Goal: Task Accomplishment & Management: Use online tool/utility

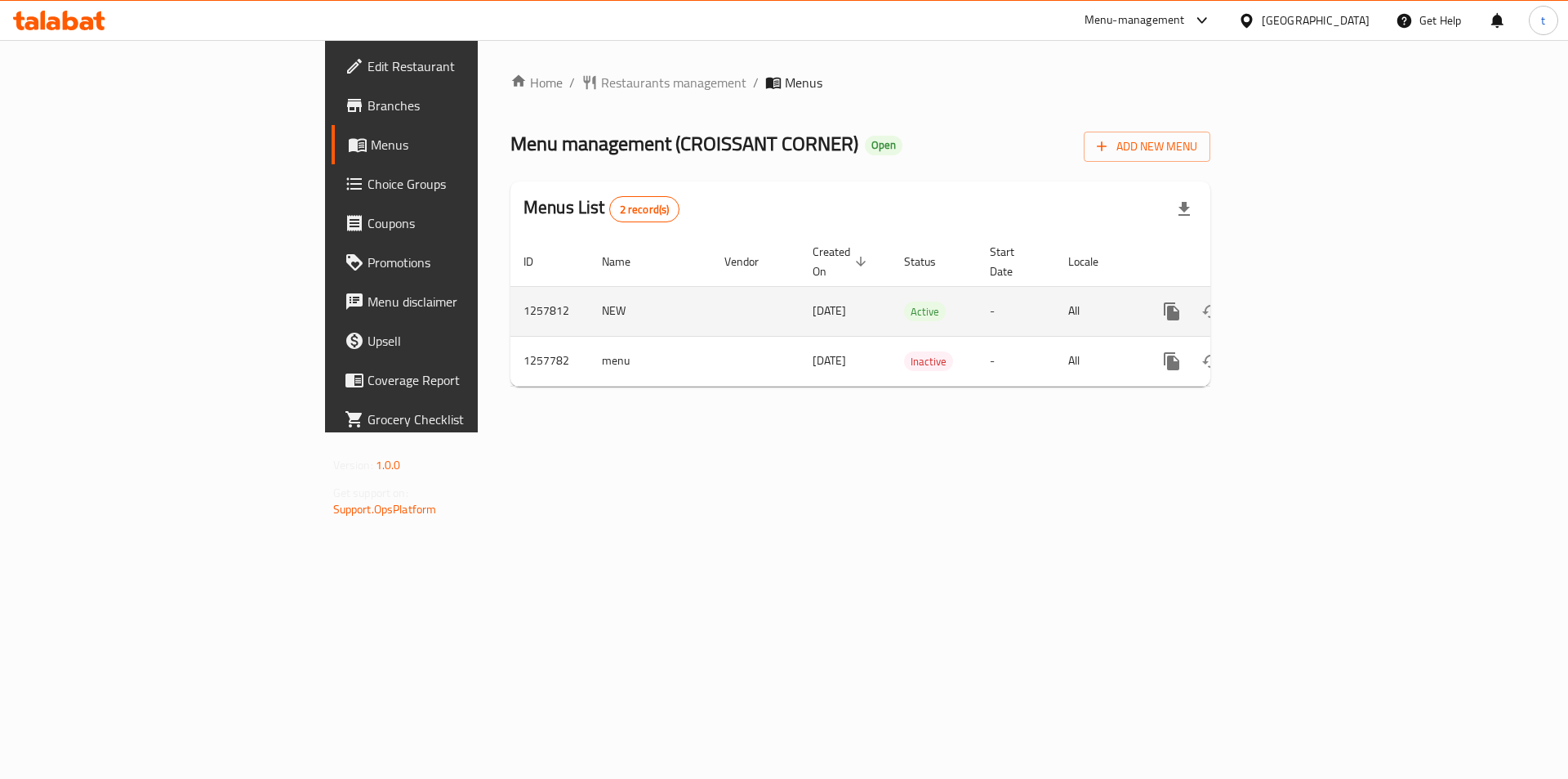
click at [511, 288] on td "1257812" at bounding box center [550, 311] width 78 height 50
copy td "1257812"
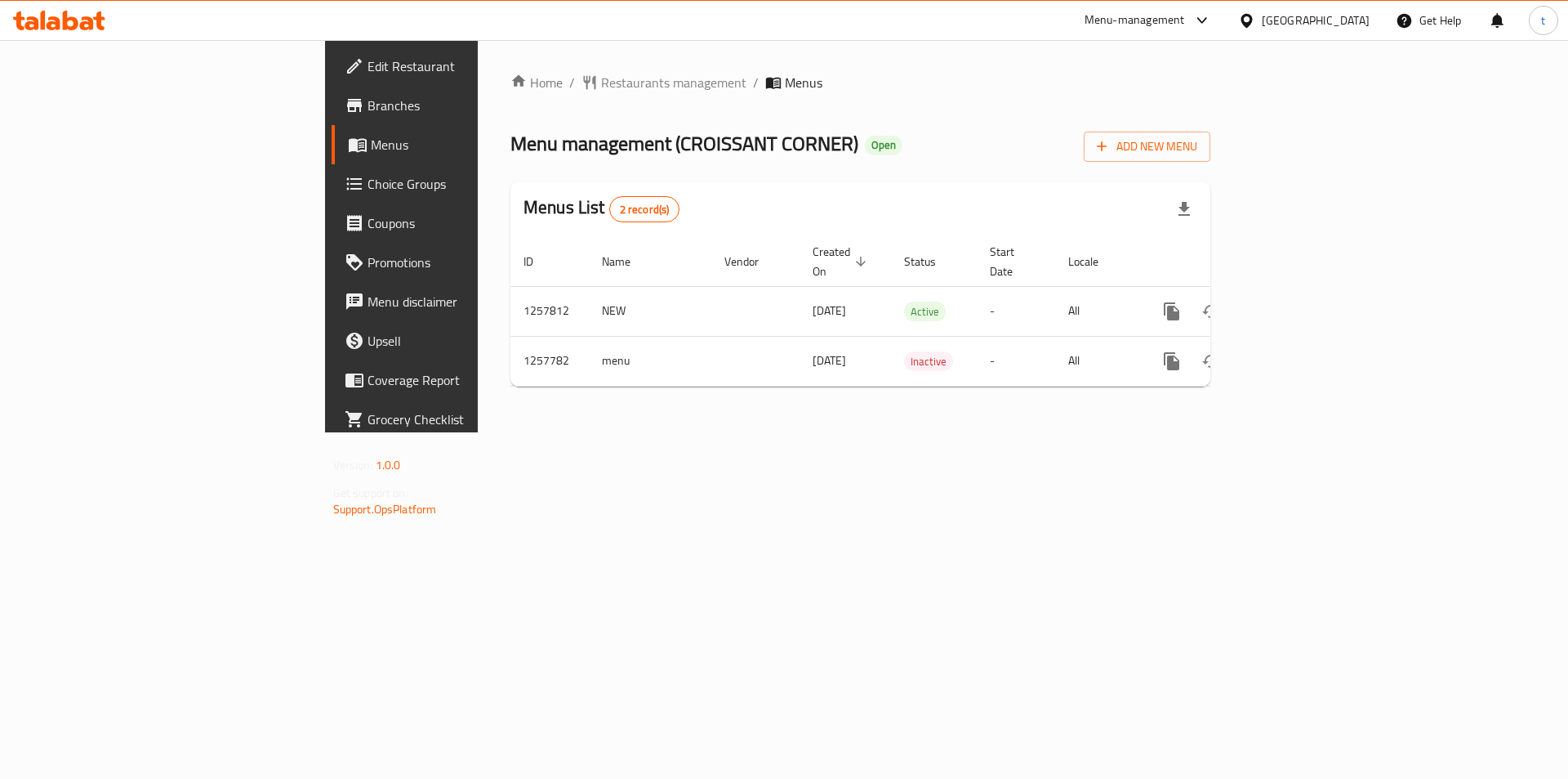
click at [1003, 433] on div "Home / Restaurants management / Menus Menu management ( CROISSANT CORNER ) Open…" at bounding box center [861, 236] width 765 height 393
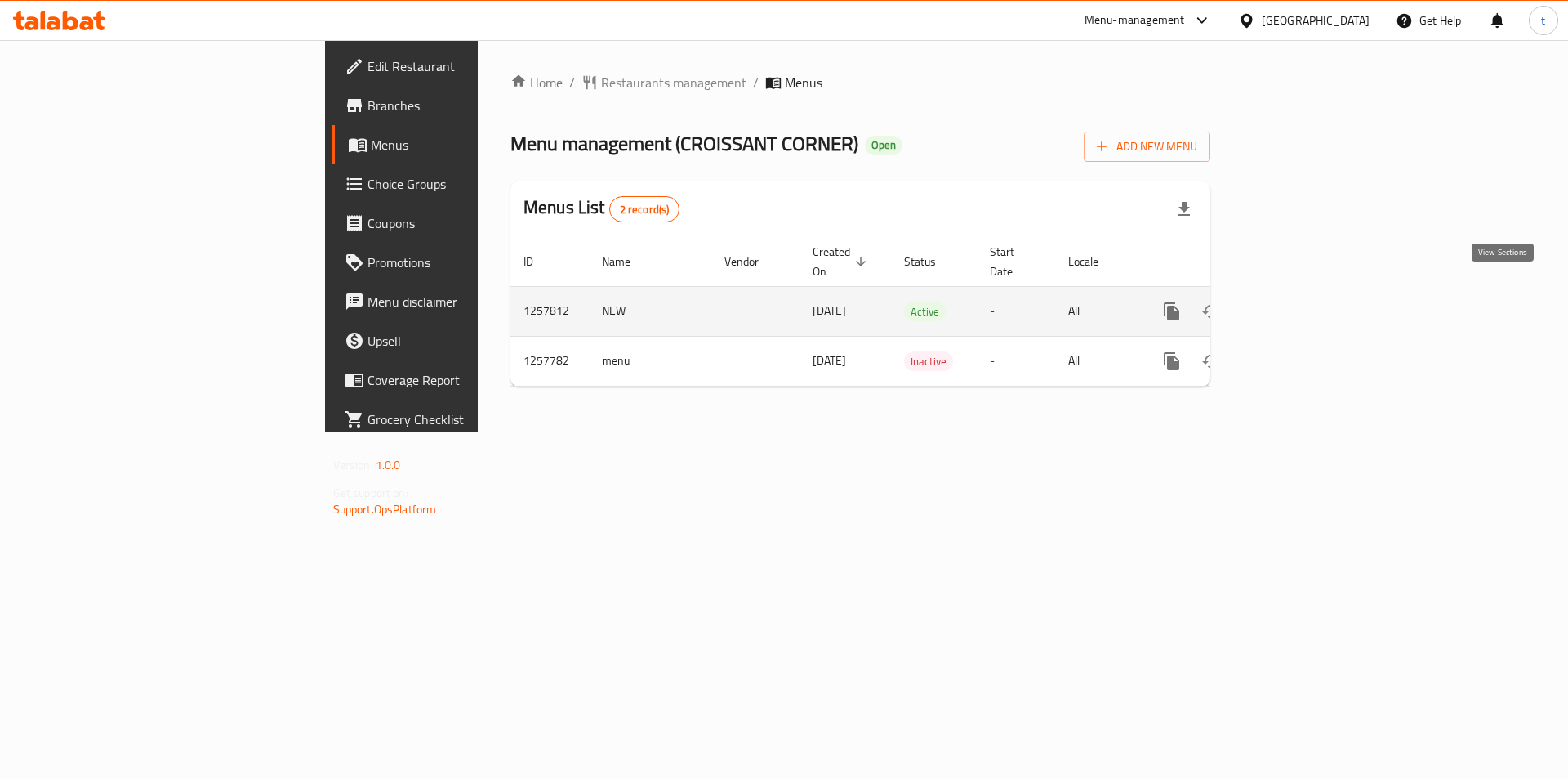
click at [1299, 302] on icon "enhanced table" at bounding box center [1289, 312] width 20 height 20
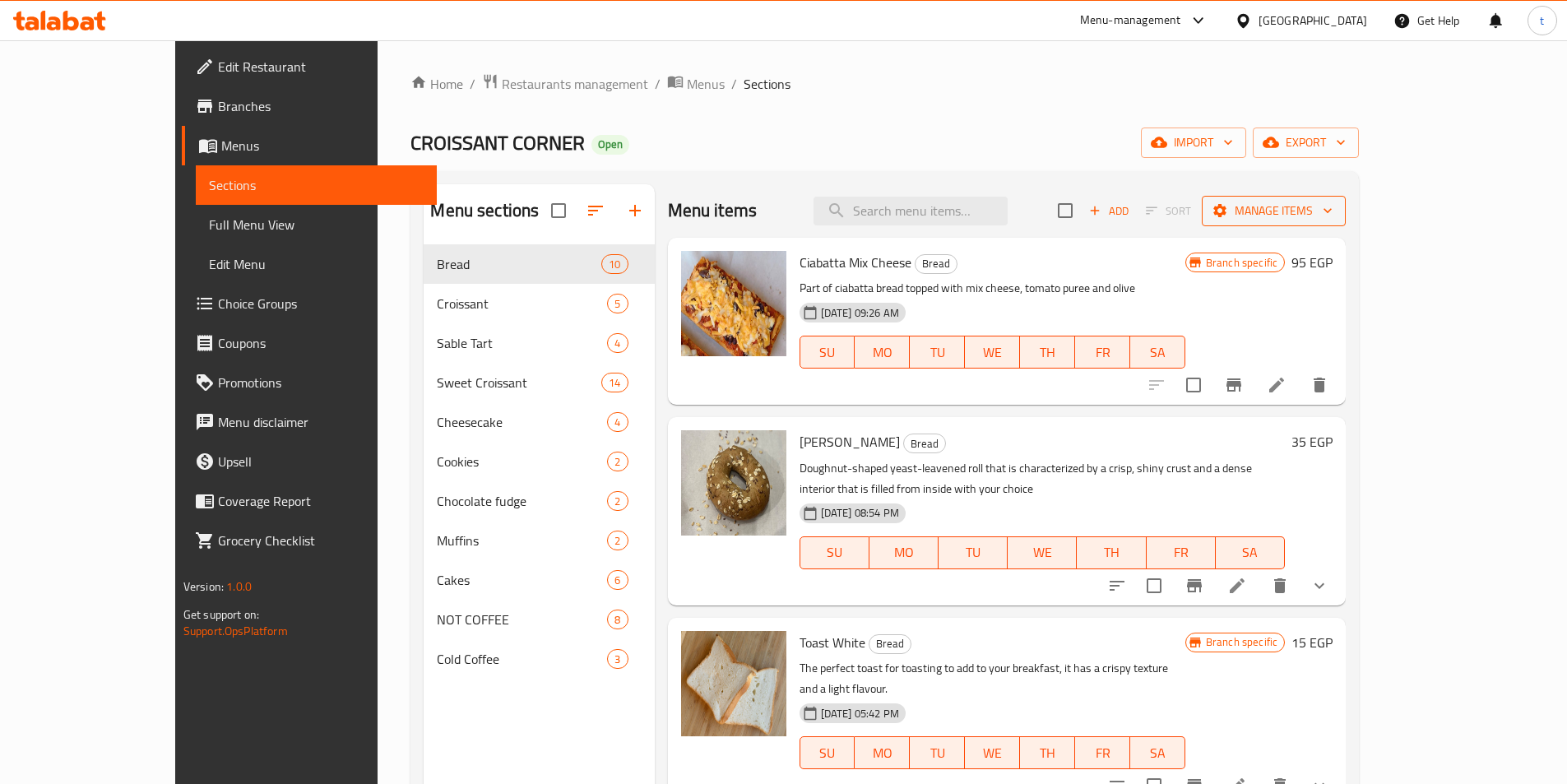
click at [1333, 209] on span "Manage items" at bounding box center [1274, 211] width 117 height 21
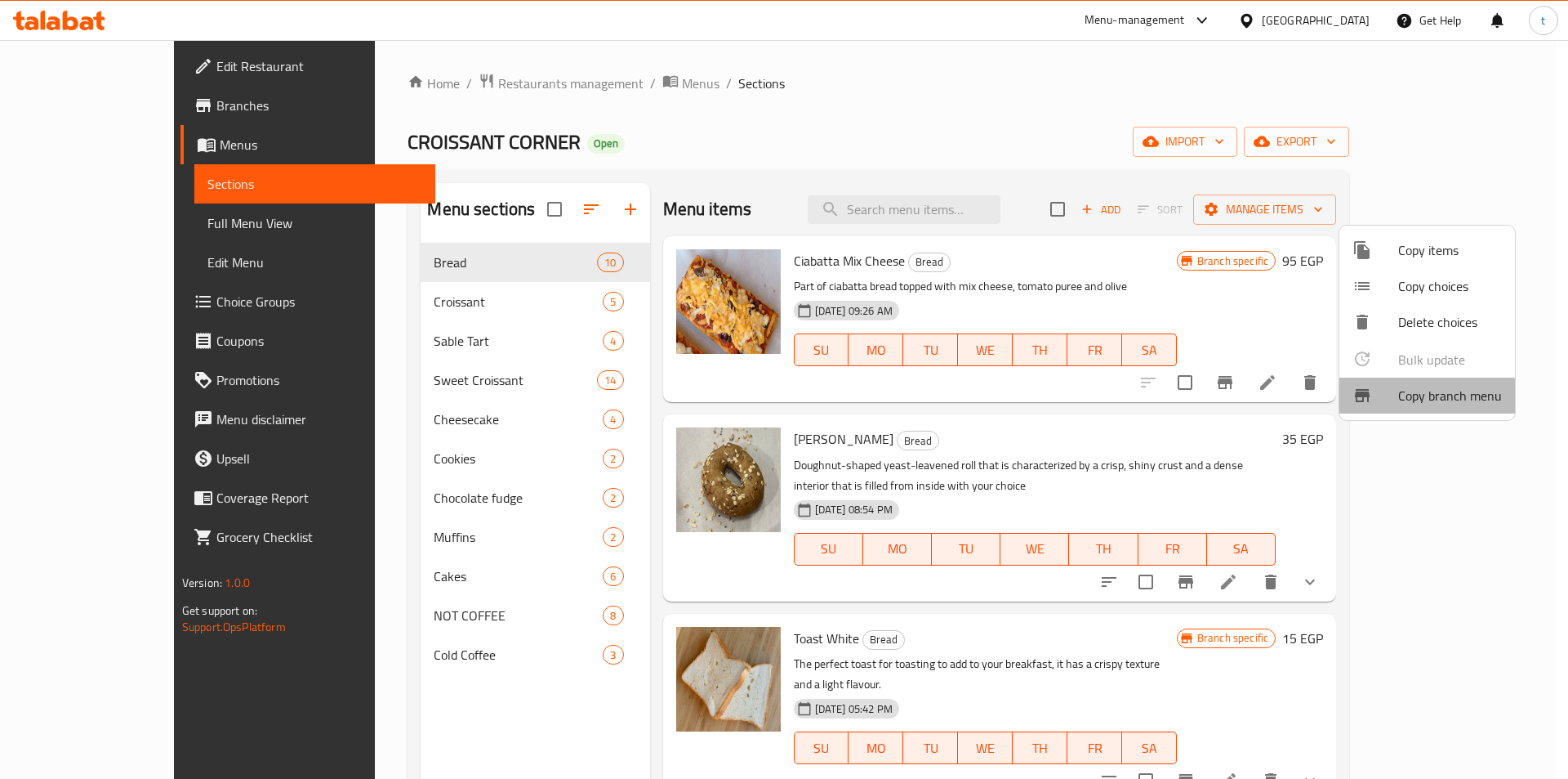
click at [1410, 399] on span "Copy branch menu" at bounding box center [1450, 395] width 104 height 20
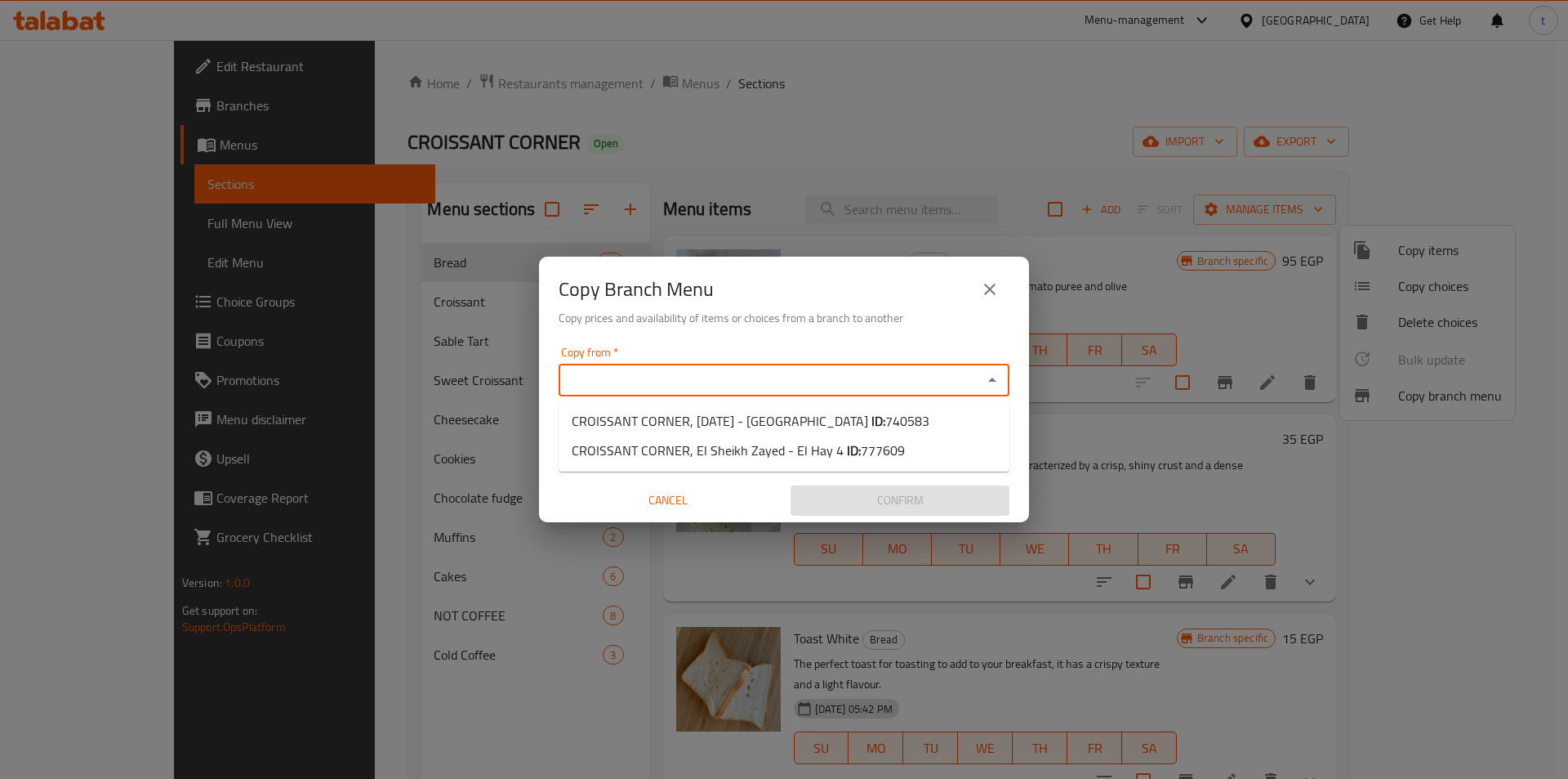
click at [947, 376] on input "Copy from   *" at bounding box center [770, 380] width 414 height 23
click at [912, 413] on span "740583" at bounding box center [908, 421] width 44 height 25
type input "CROISSANT CORNER, [DATE] - [GEOGRAPHIC_DATA]"
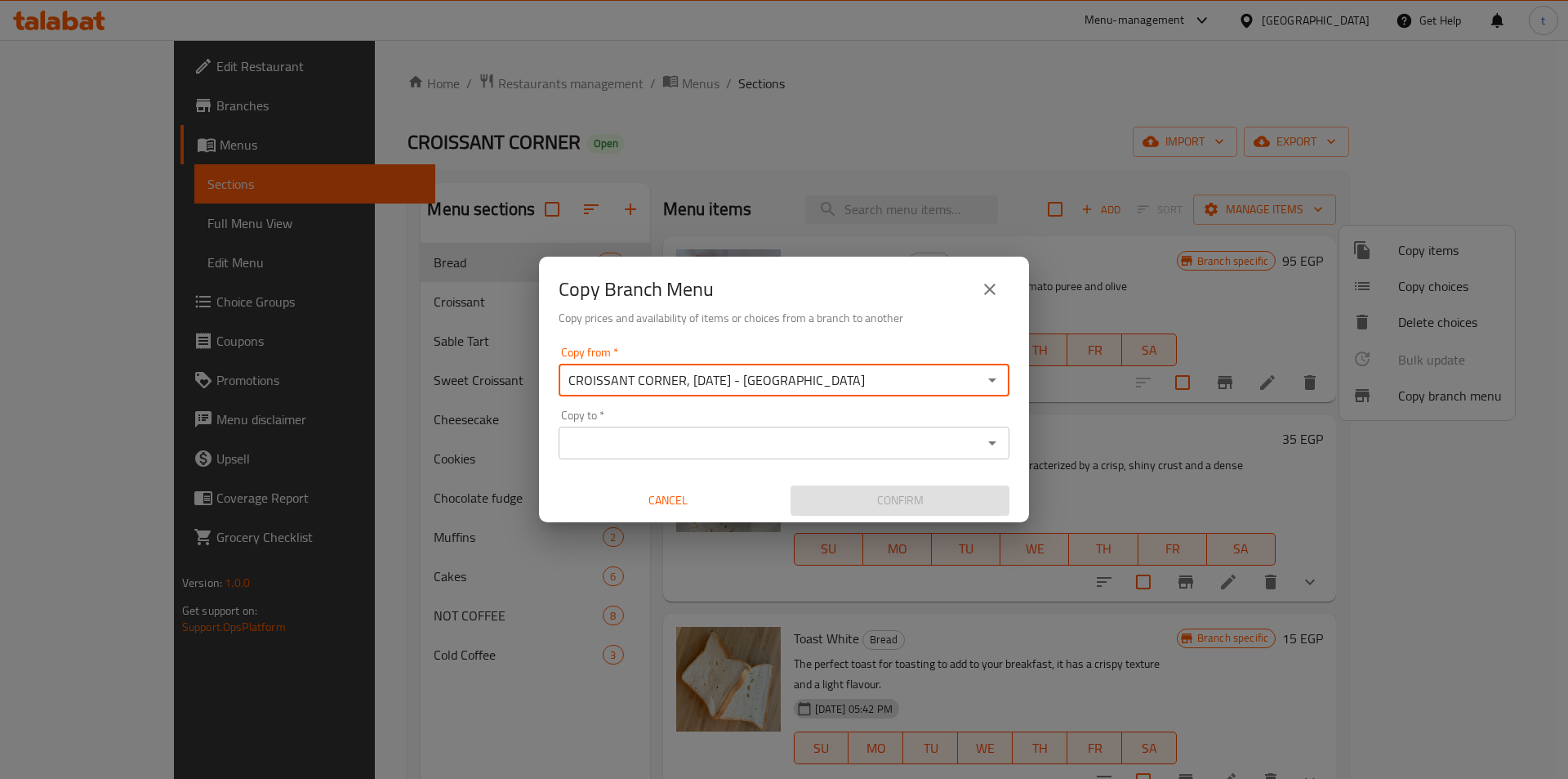
click at [991, 439] on icon "Open" at bounding box center [992, 442] width 20 height 20
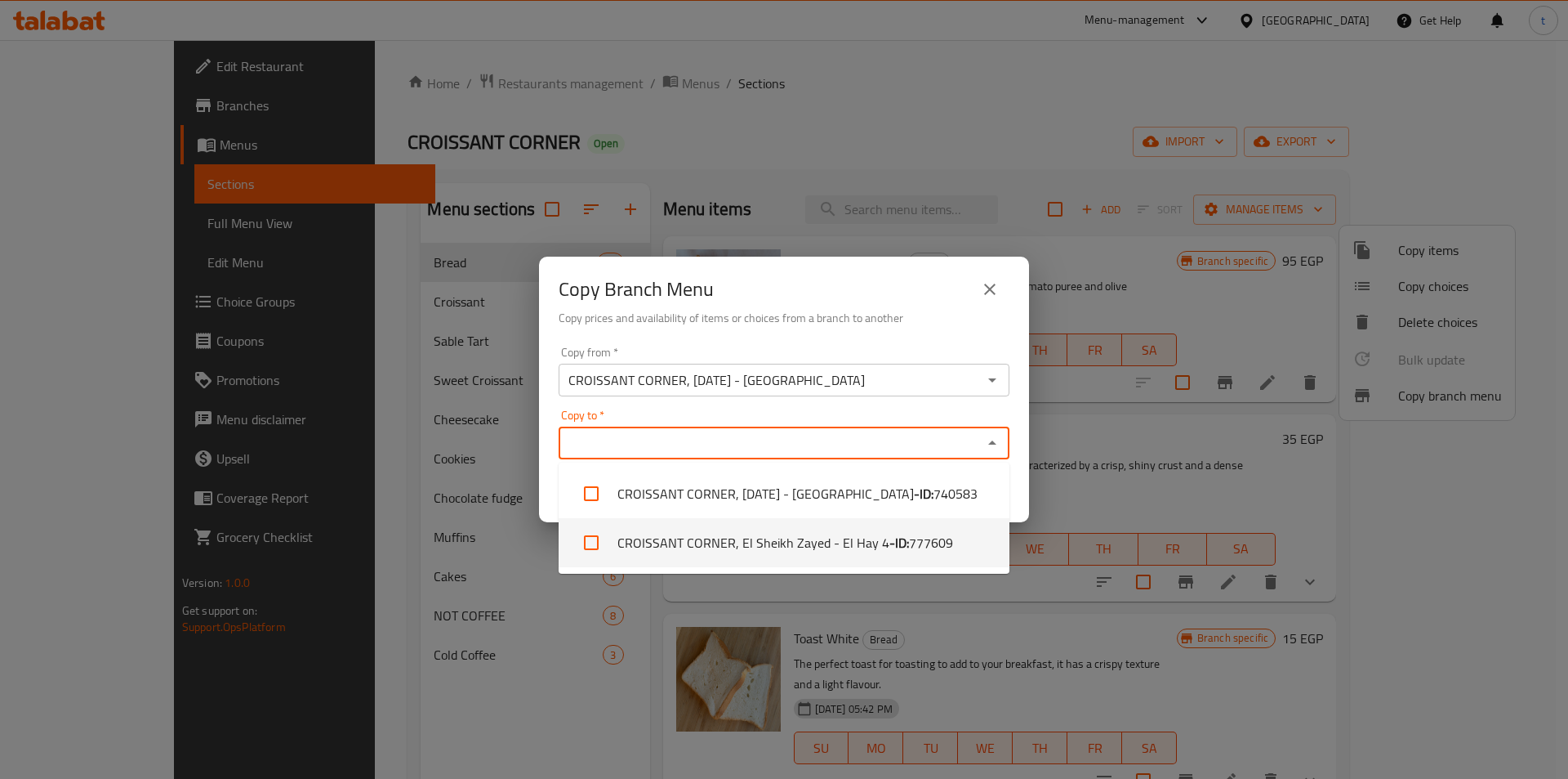
click at [890, 545] on b "- ID:" at bounding box center [900, 542] width 20 height 20
checkbox input "true"
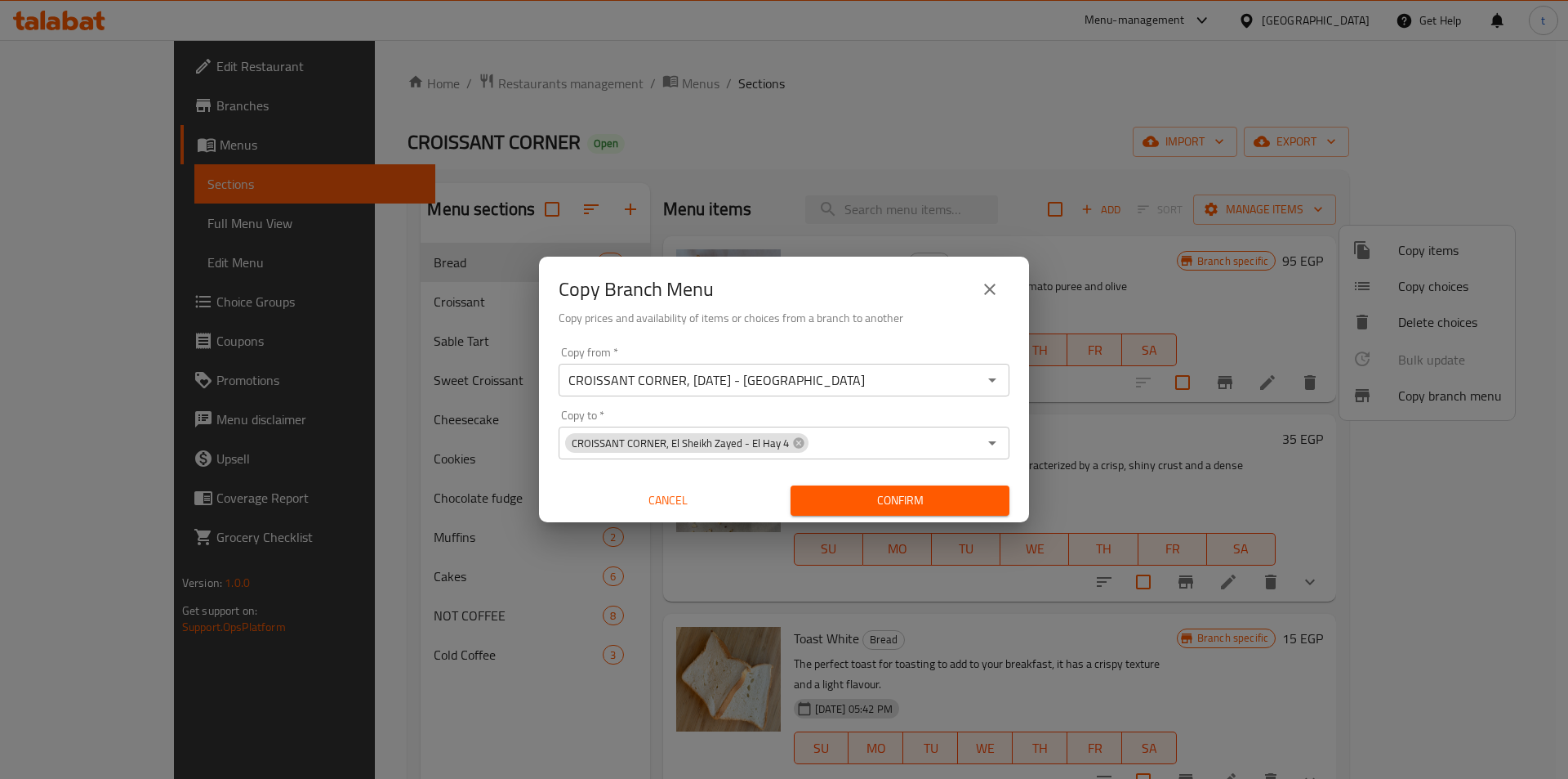
click at [921, 333] on div "Copy Branch Menu Copy prices and availability of items or choices from a branch…" at bounding box center [784, 298] width 490 height 84
click at [795, 447] on icon at bounding box center [798, 442] width 11 height 11
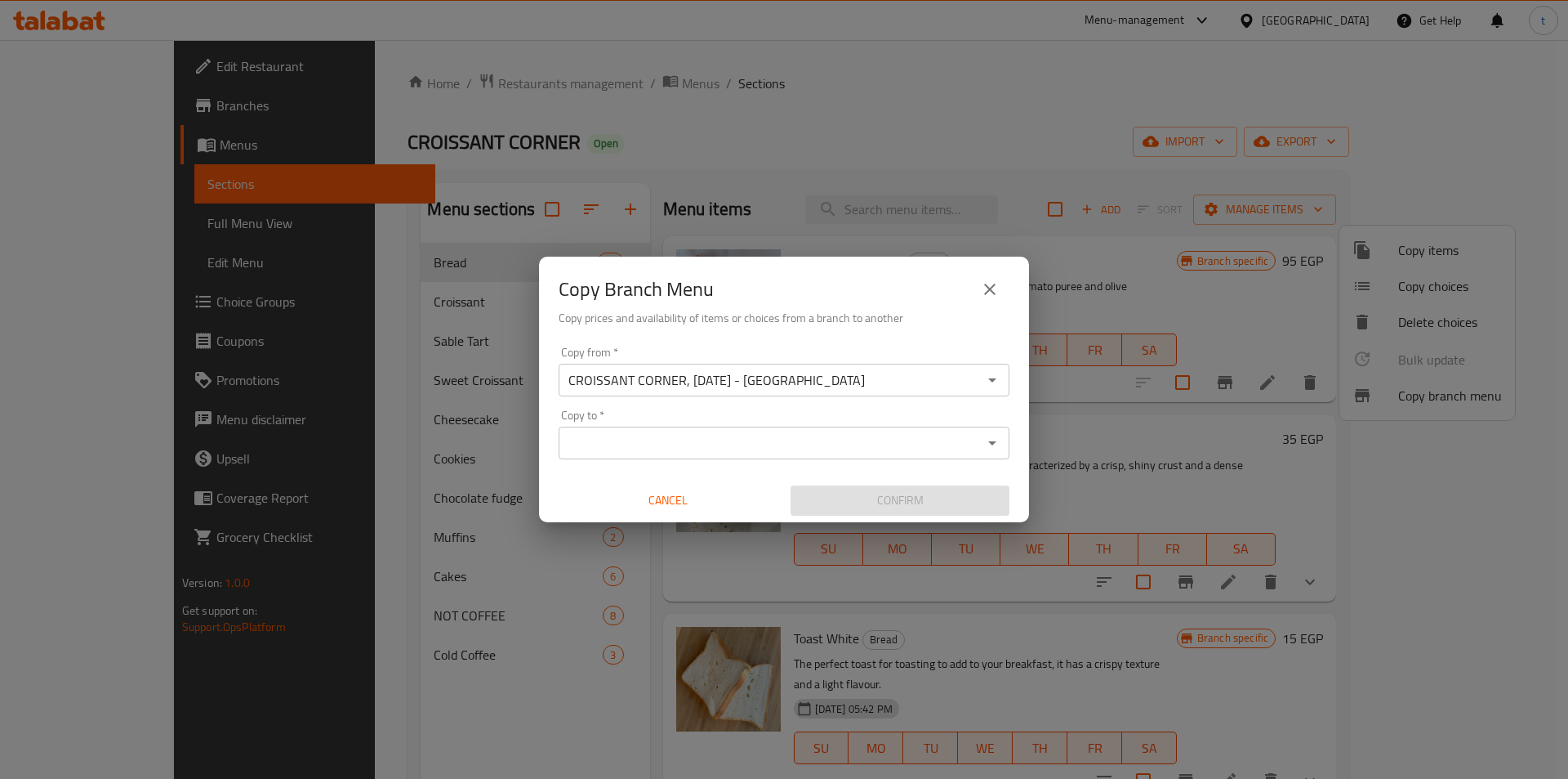
click at [1001, 378] on icon "Open" at bounding box center [992, 380] width 20 height 20
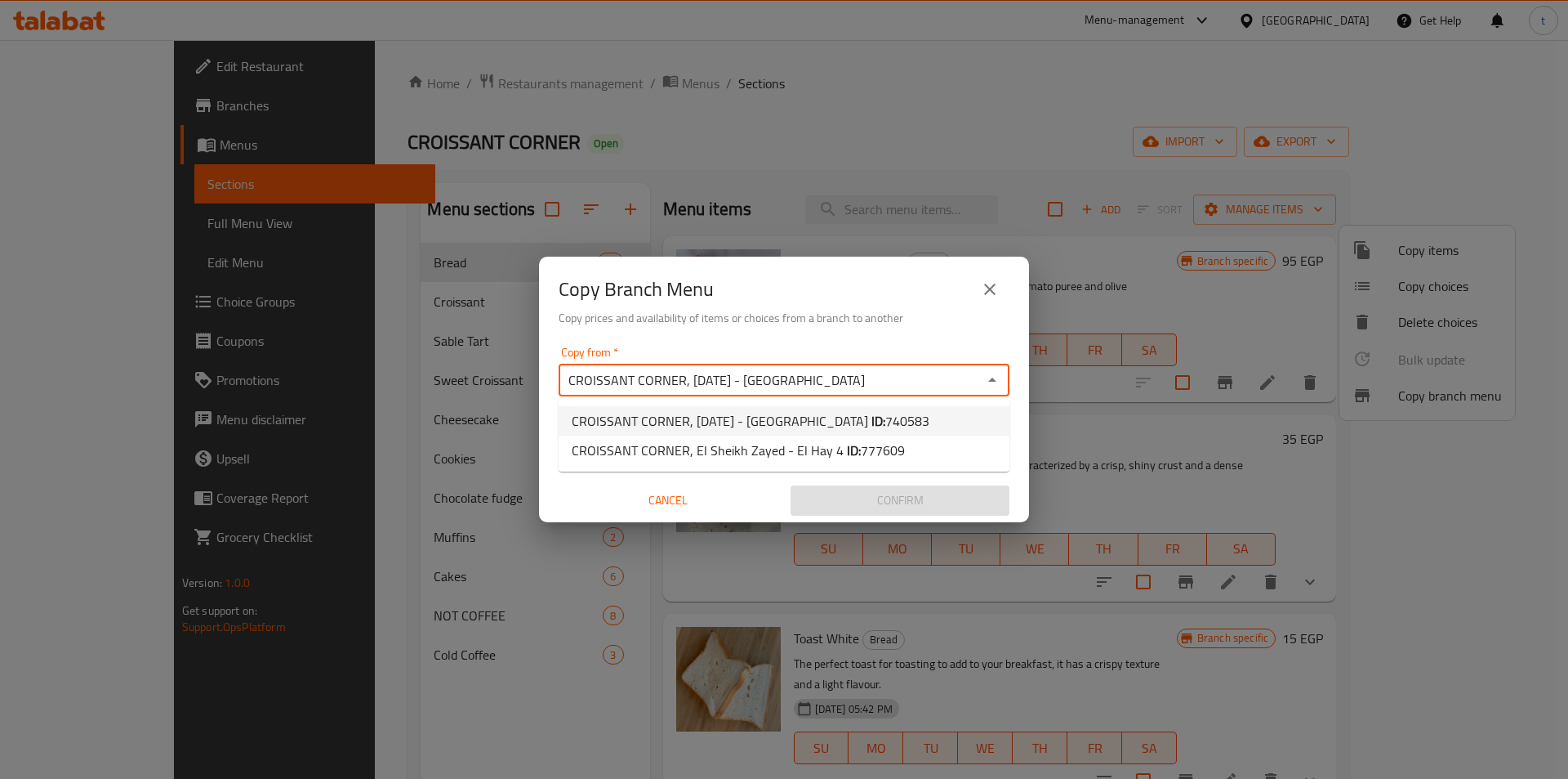
click at [990, 288] on icon "close" at bounding box center [990, 288] width 12 height 12
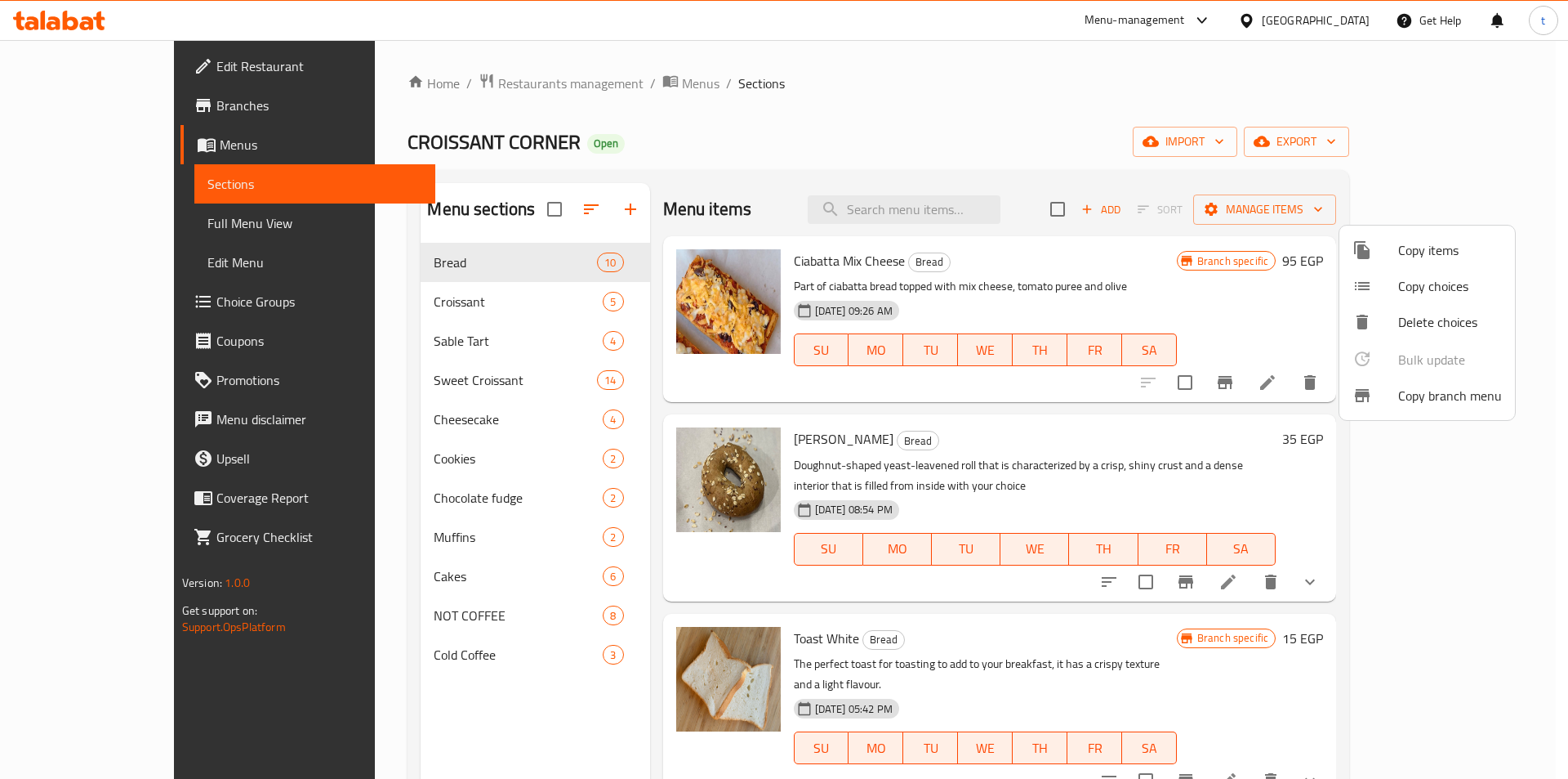
click at [1399, 400] on span "Copy branch menu" at bounding box center [1450, 395] width 104 height 20
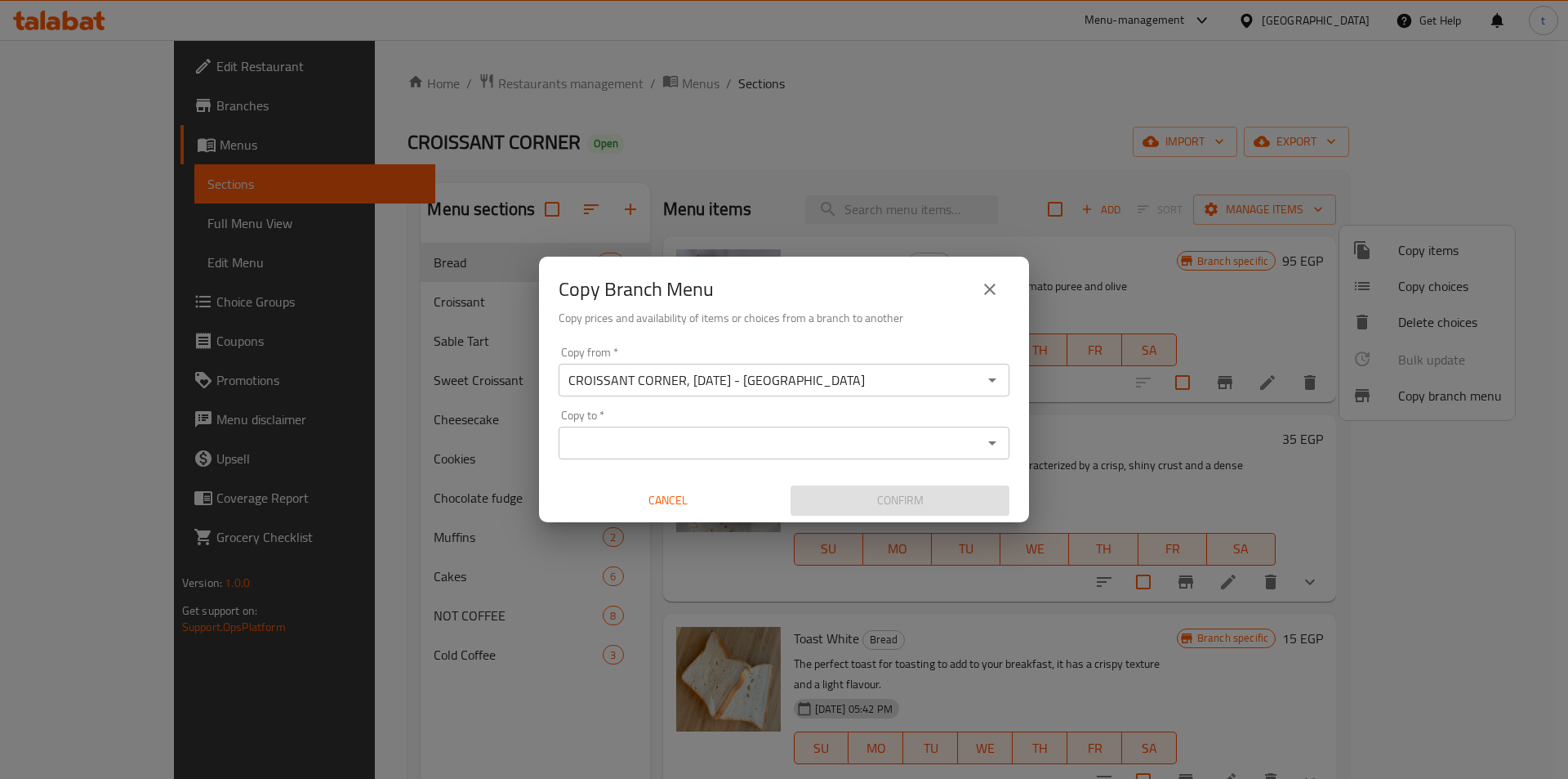
click at [996, 380] on icon "Open" at bounding box center [992, 380] width 20 height 20
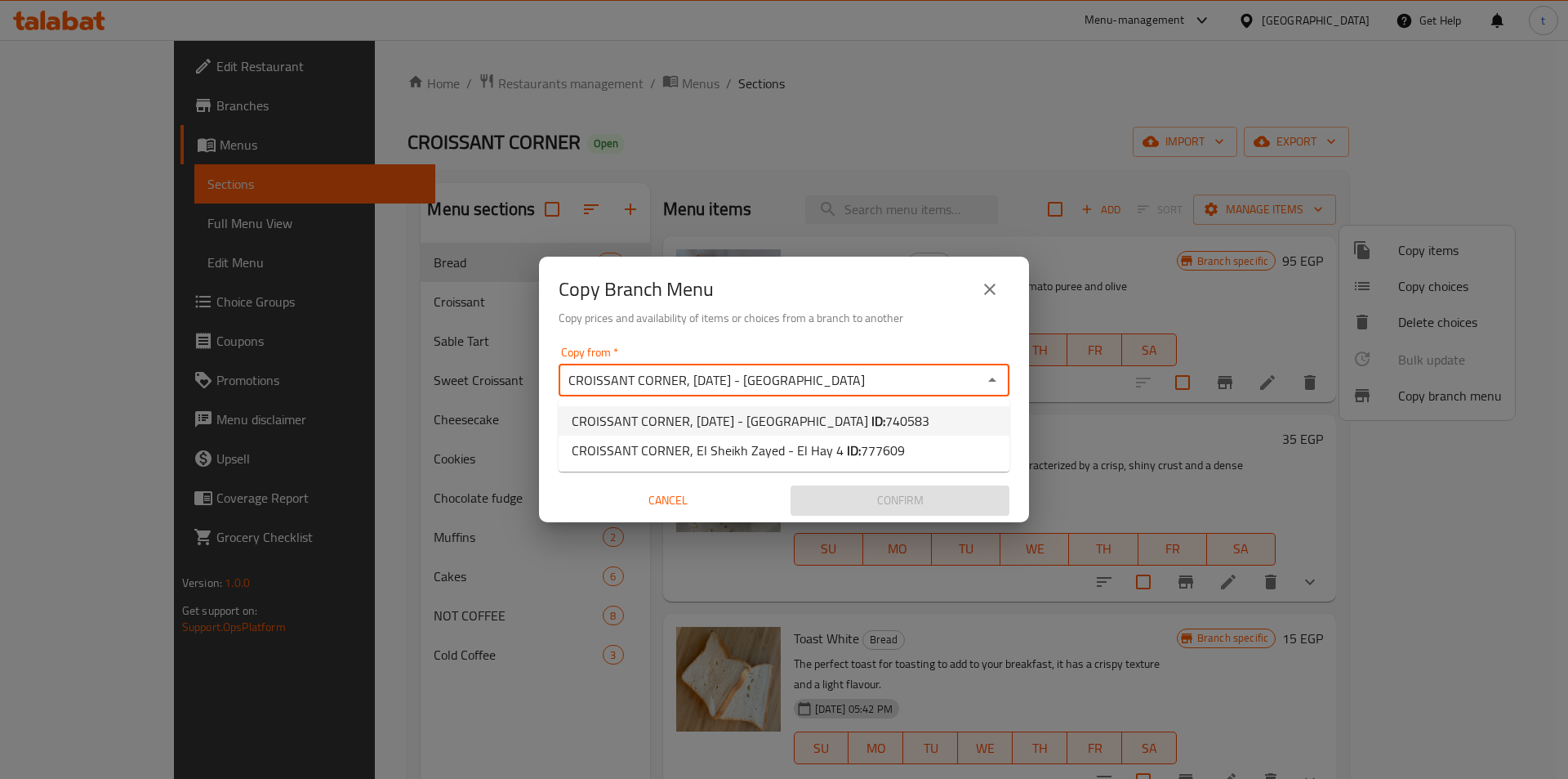
click at [871, 414] on b "ID:" at bounding box center [878, 421] width 14 height 25
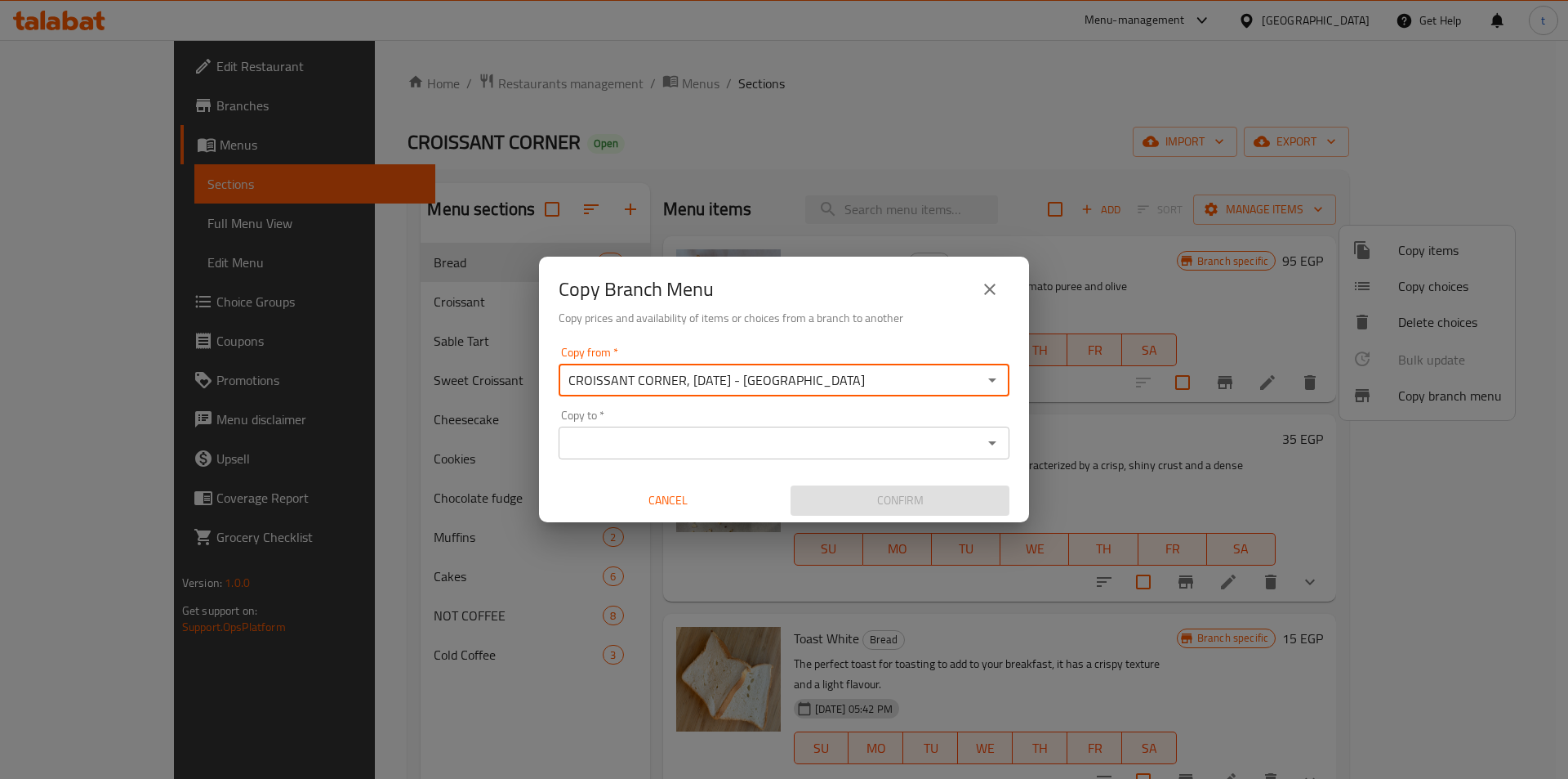
click at [991, 450] on icon "Open" at bounding box center [992, 442] width 20 height 20
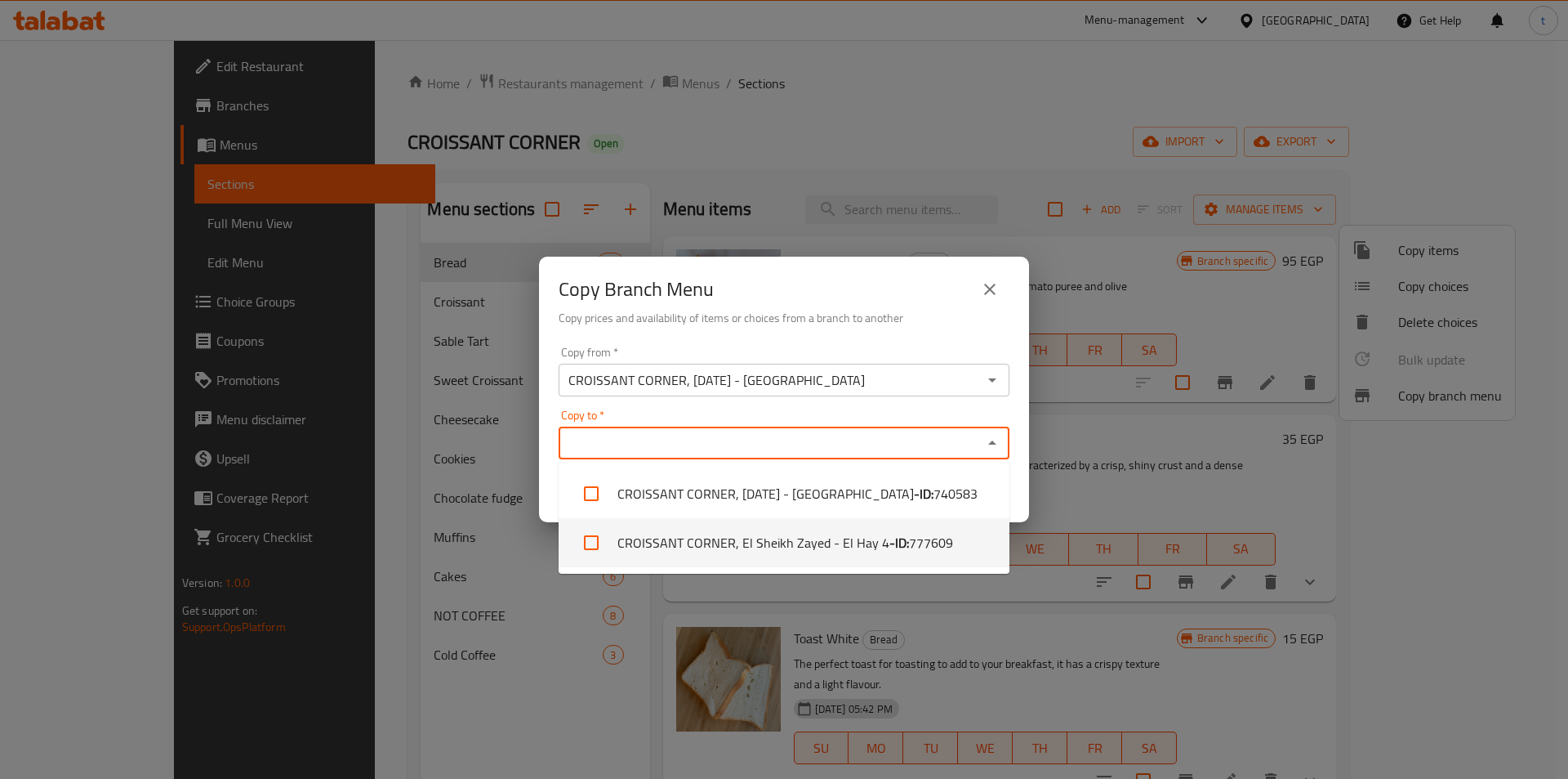
click at [834, 544] on li "CROISSANT CORNER, El Sheikh Zayed - El Hay 4 - ID: 777609" at bounding box center [784, 542] width 451 height 49
checkbox input "true"
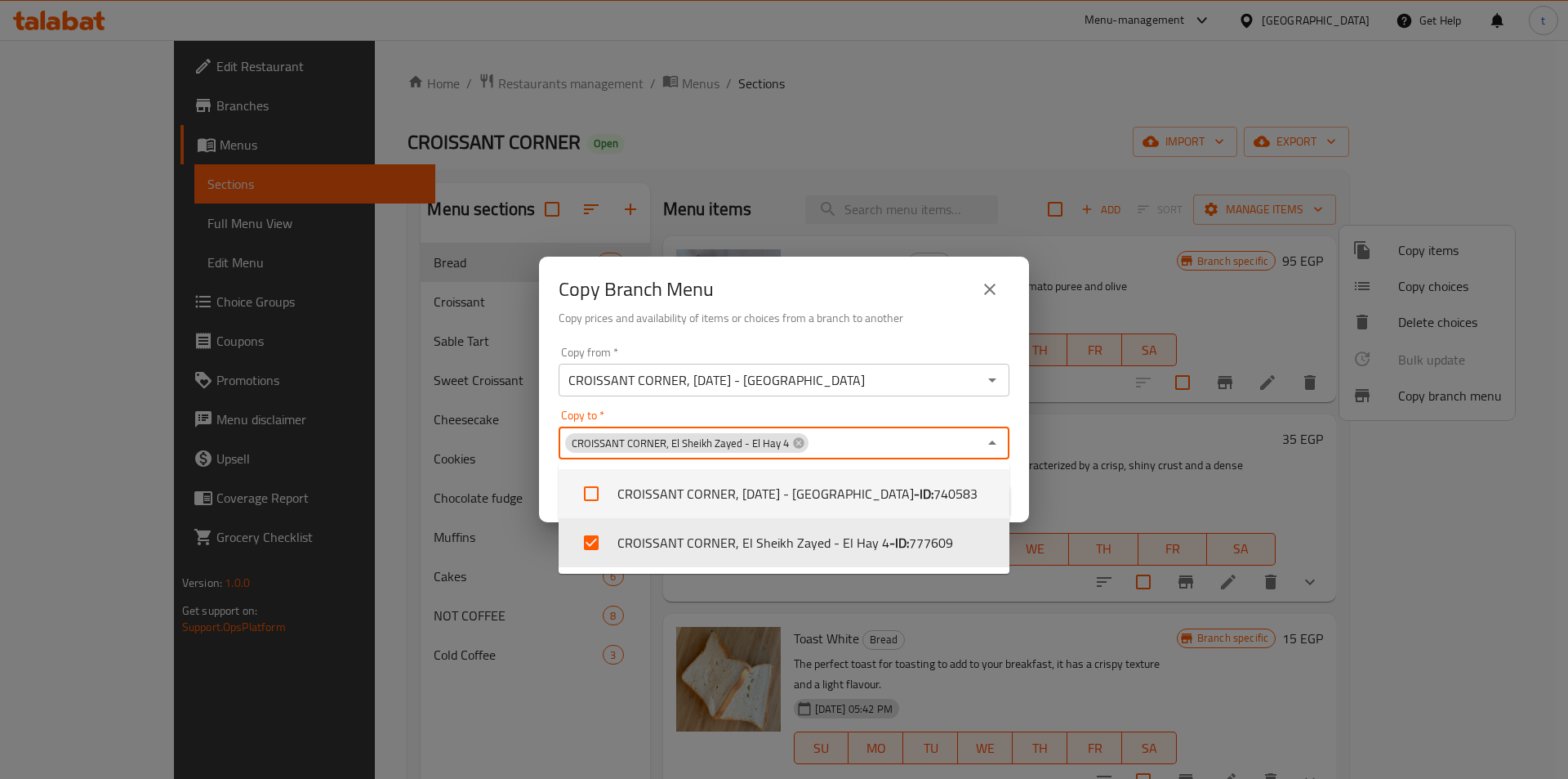
click at [905, 326] on h6 "Copy prices and availability of items or choices from a branch to another" at bounding box center [784, 318] width 451 height 18
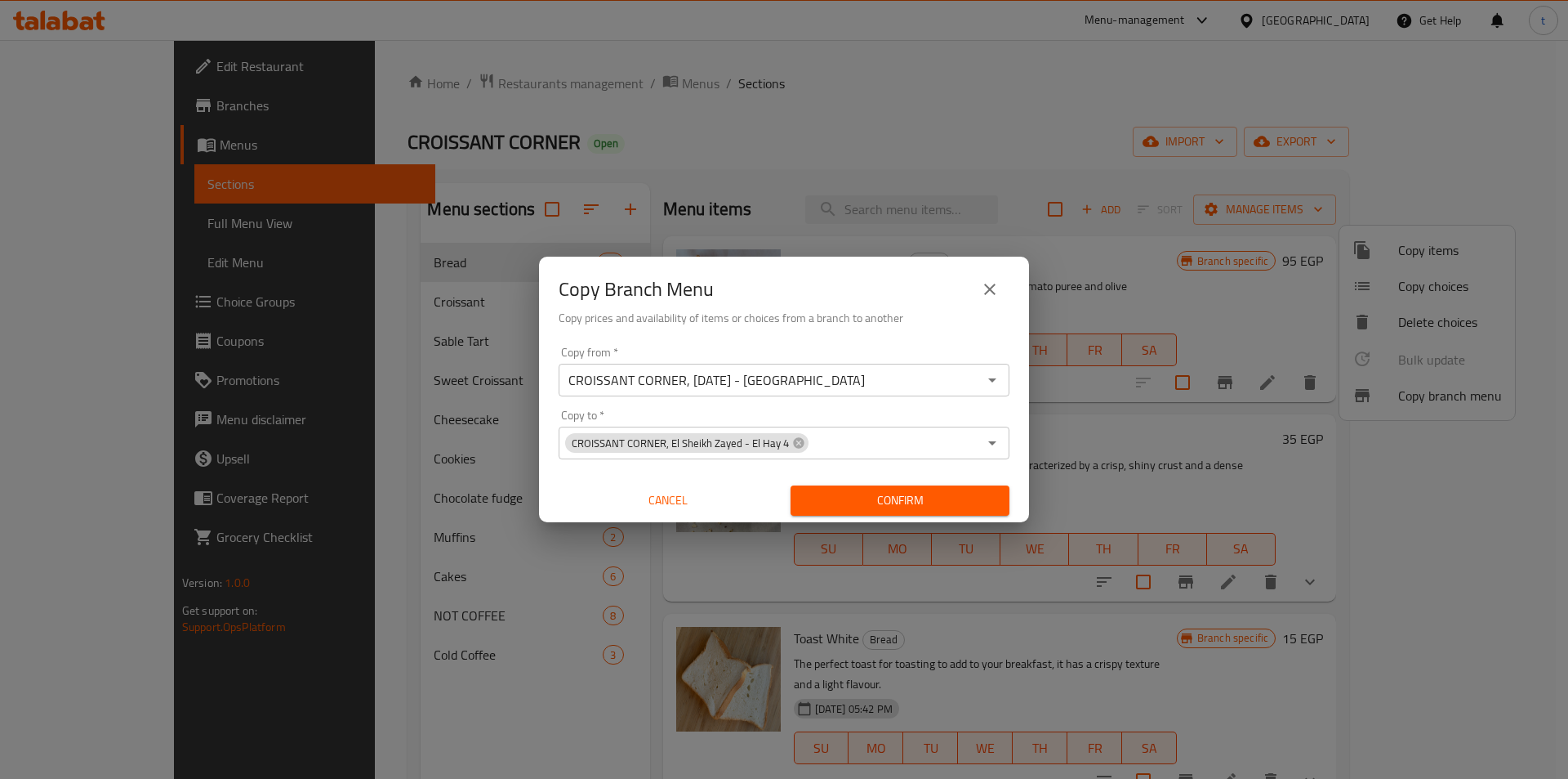
click at [877, 509] on span "Confirm" at bounding box center [900, 500] width 193 height 20
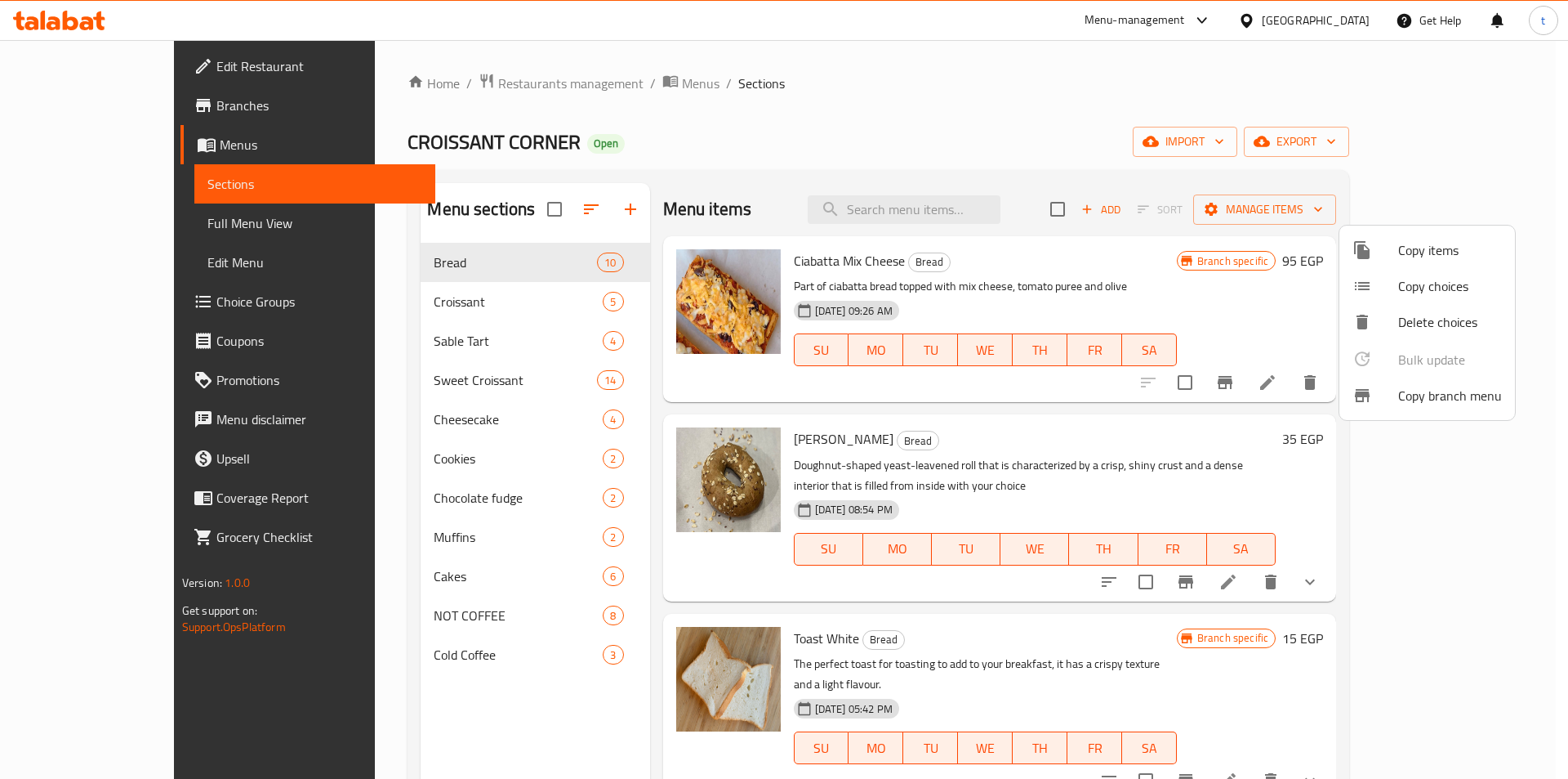
click at [125, 184] on div at bounding box center [784, 389] width 1568 height 779
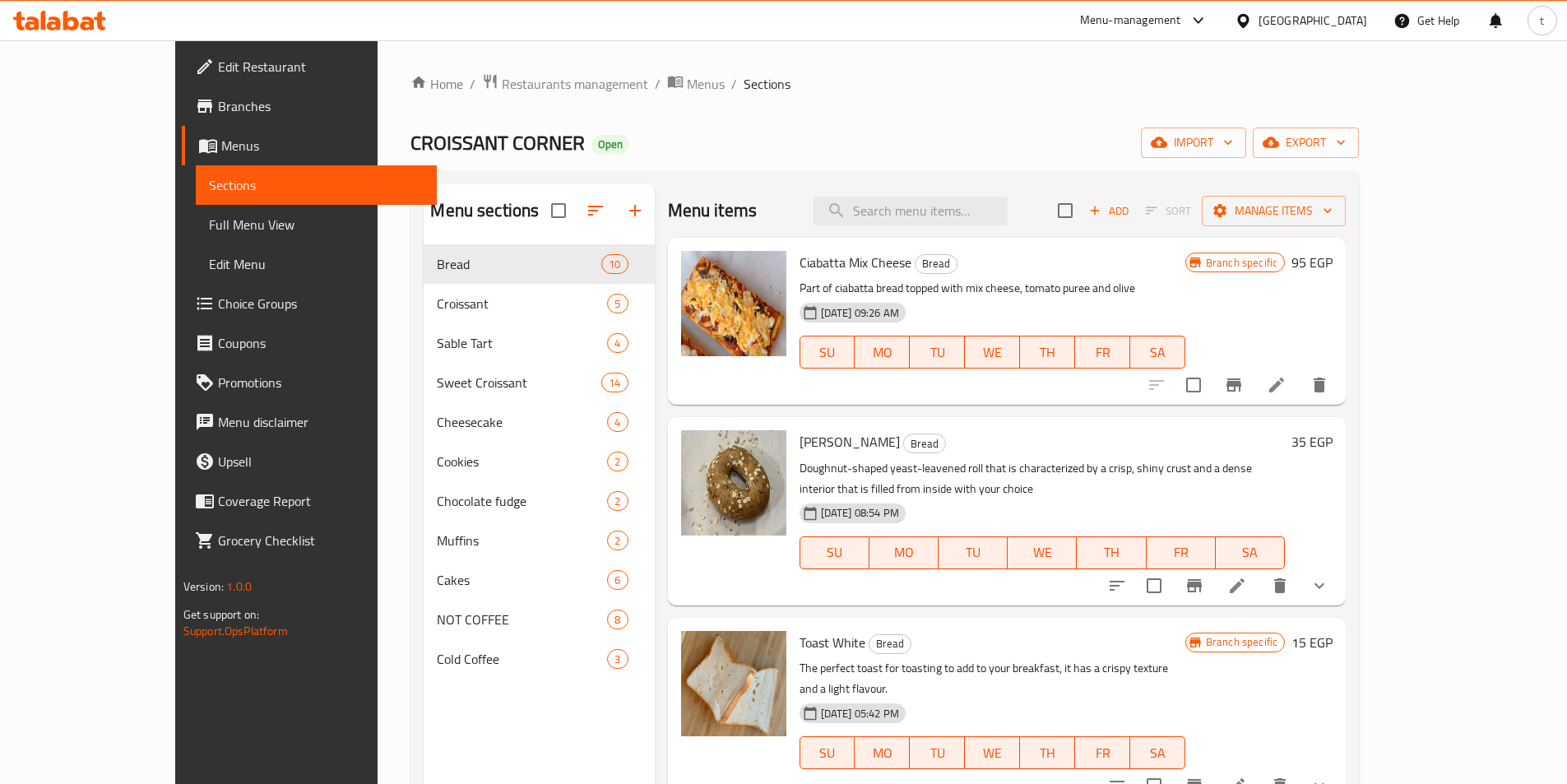
click at [218, 97] on span "Branches" at bounding box center [320, 106] width 205 height 20
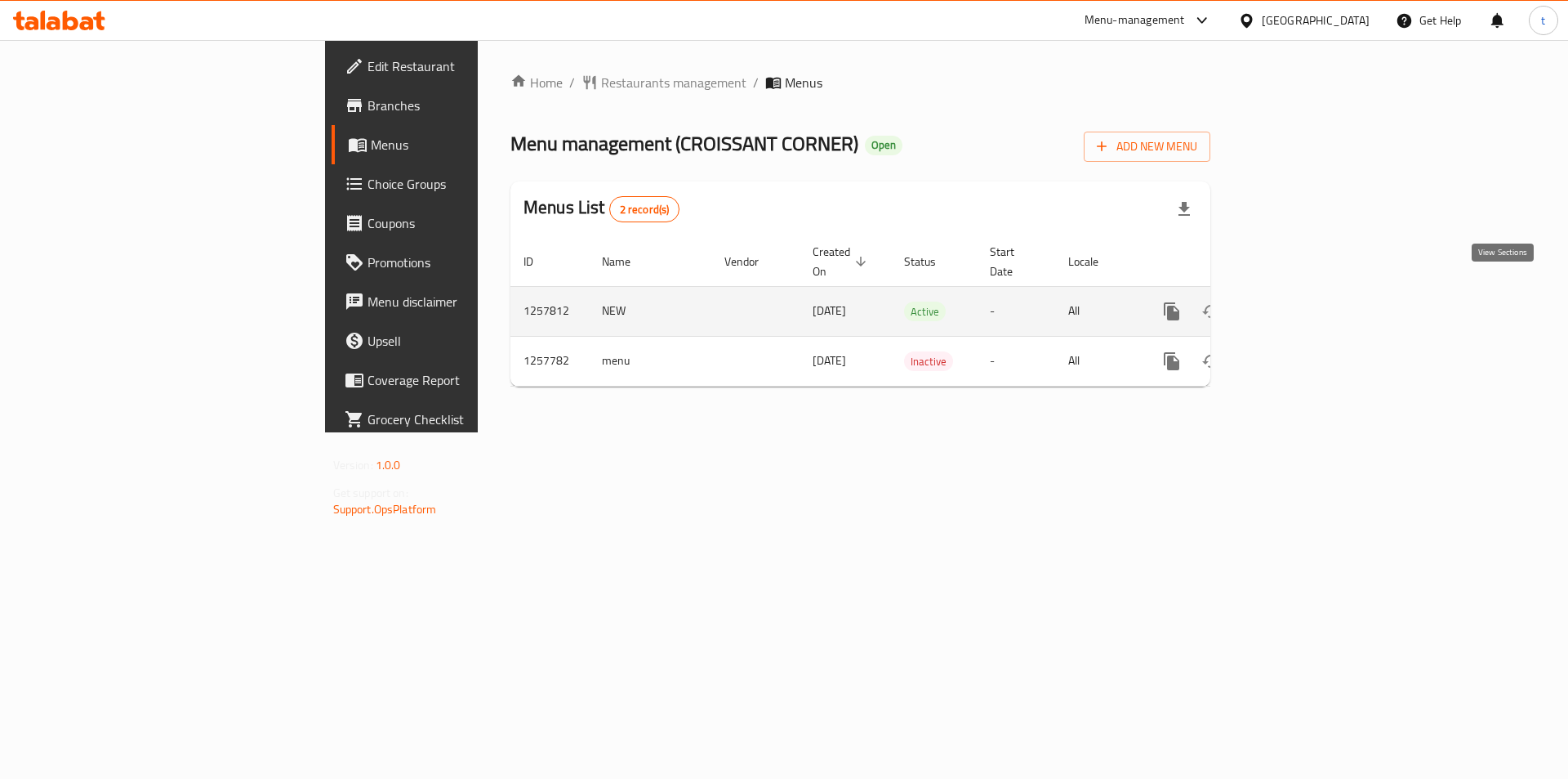
click at [1297, 304] on icon "enhanced table" at bounding box center [1289, 311] width 15 height 15
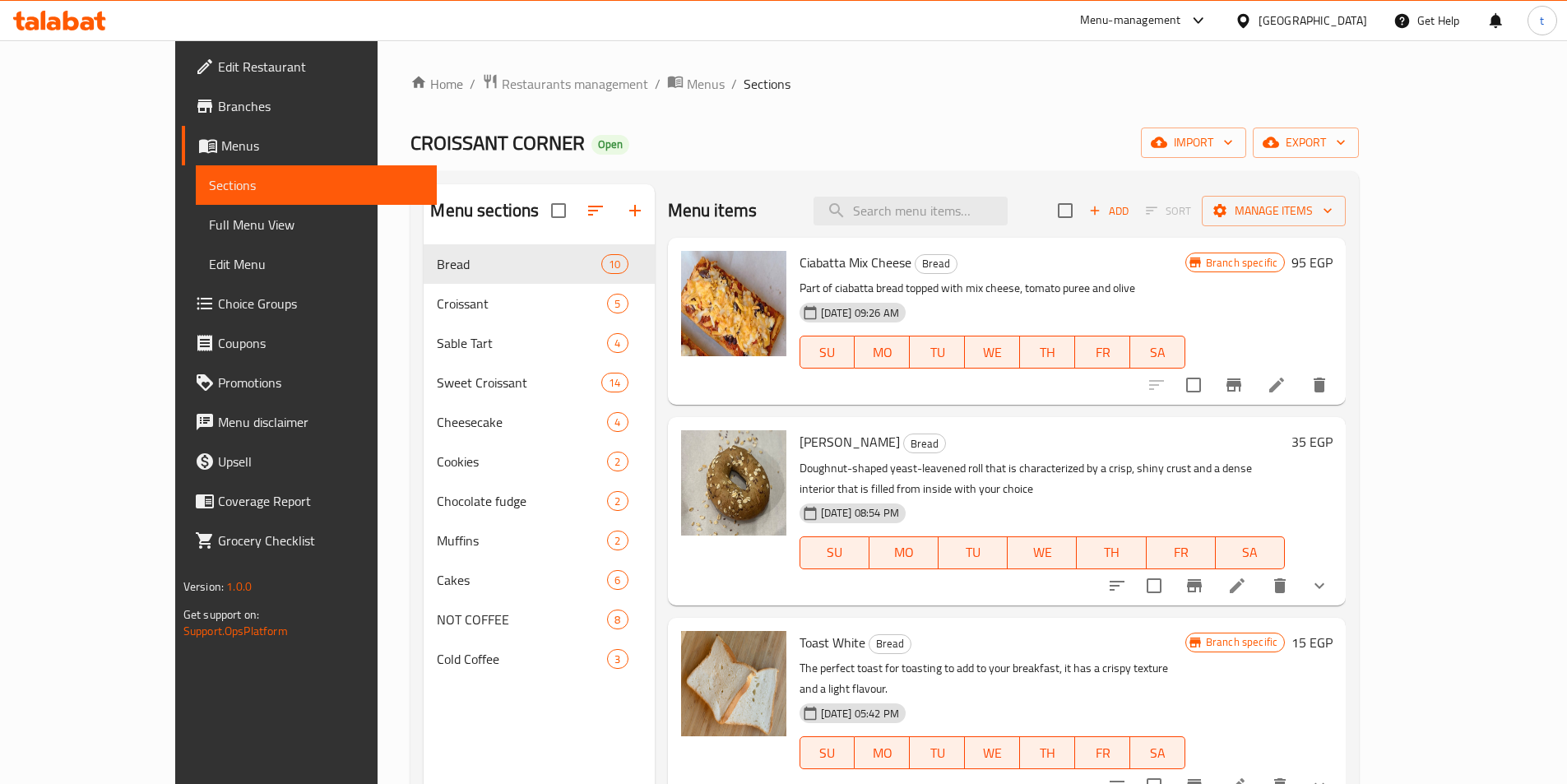
click at [195, 235] on link "Full Menu View" at bounding box center [316, 225] width 241 height 39
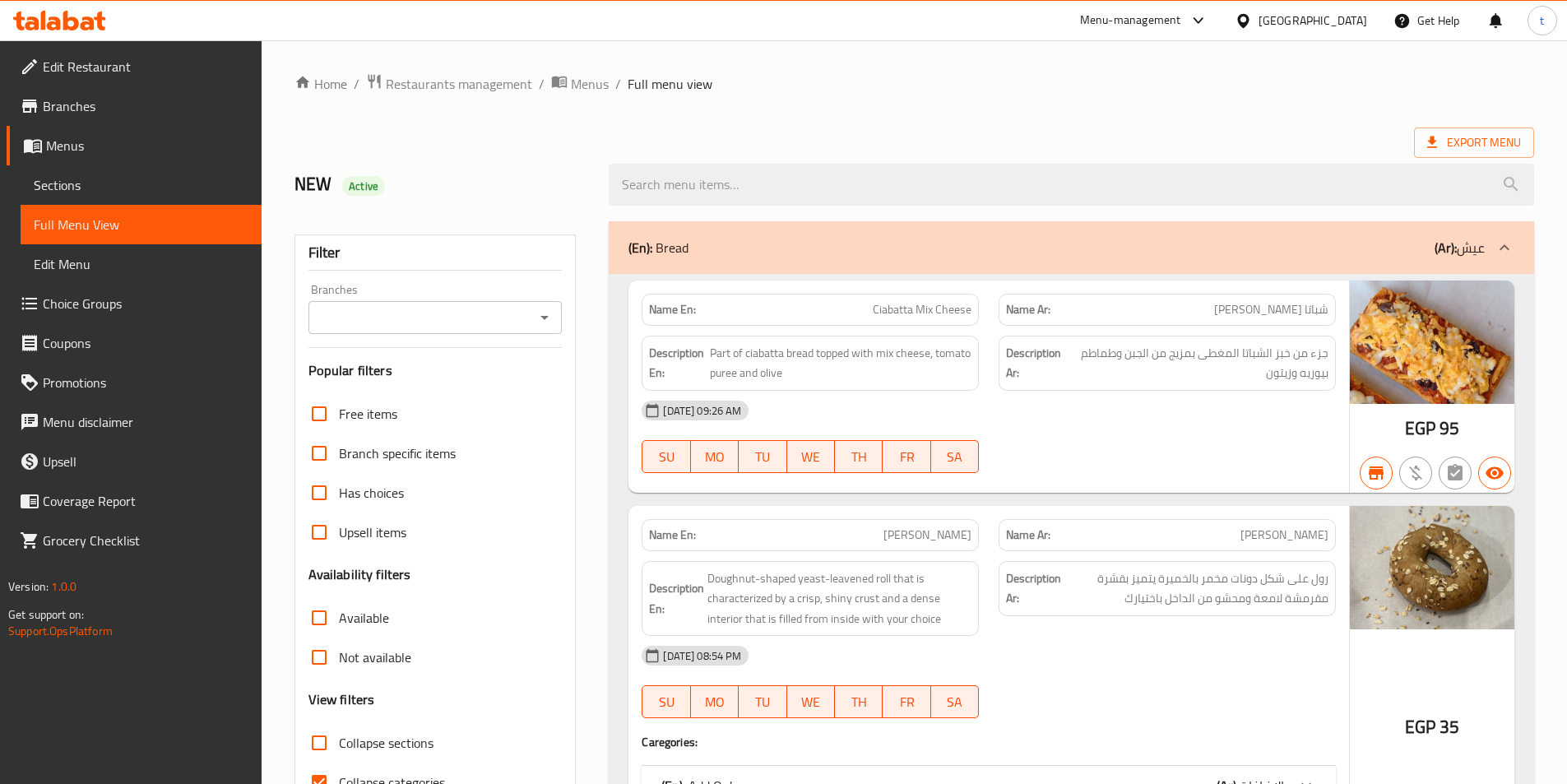
click at [391, 325] on input "Branches" at bounding box center [422, 317] width 217 height 23
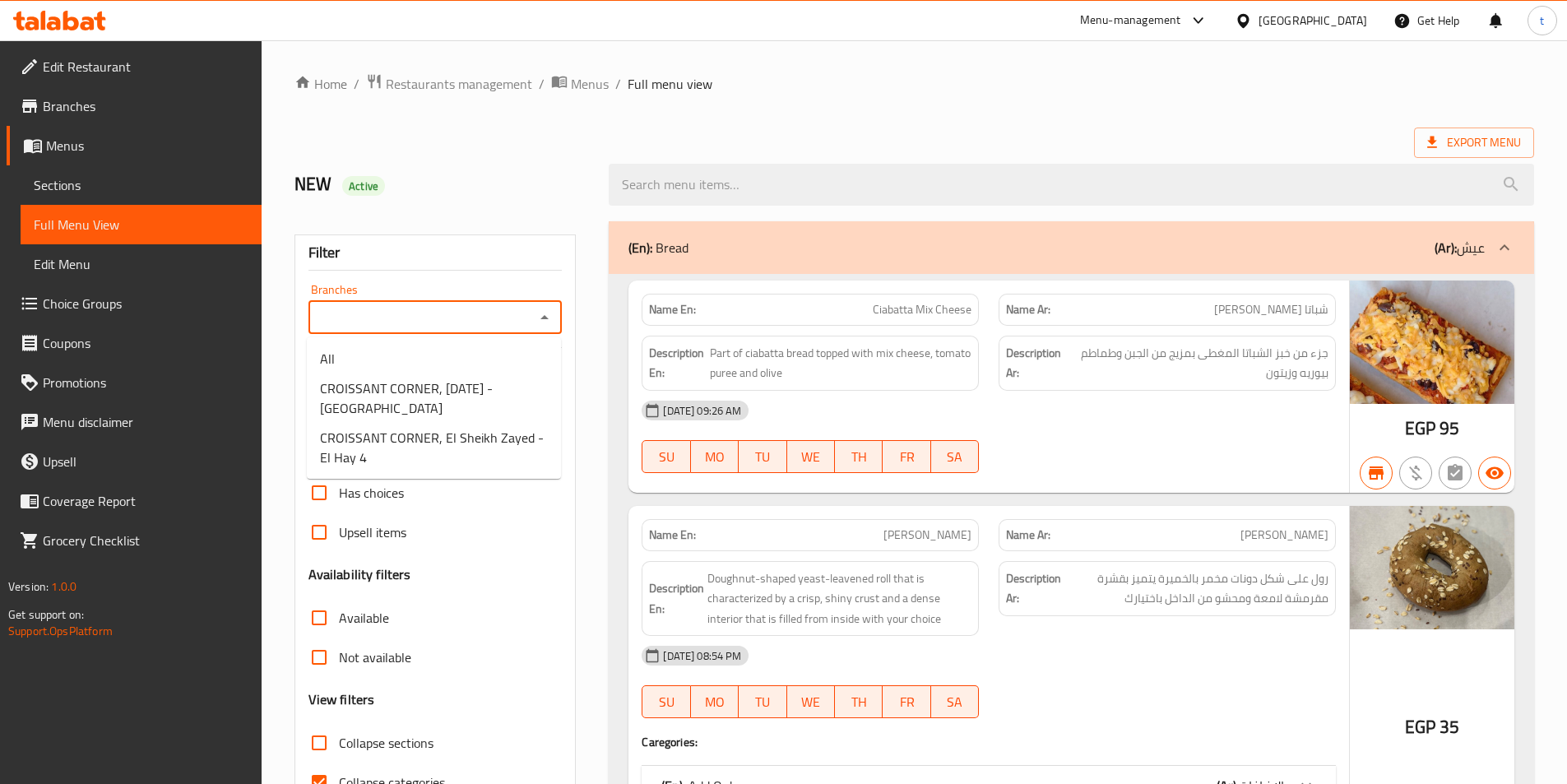
click at [546, 312] on icon "Close" at bounding box center [545, 317] width 20 height 20
click at [546, 312] on icon "Open" at bounding box center [545, 317] width 20 height 20
click at [465, 441] on span "CROISSANT CORNER, El Sheikh Zayed - El Hay 4" at bounding box center [434, 447] width 228 height 39
type input "CROISSANT CORNER, El Sheikh Zayed - El Hay 4"
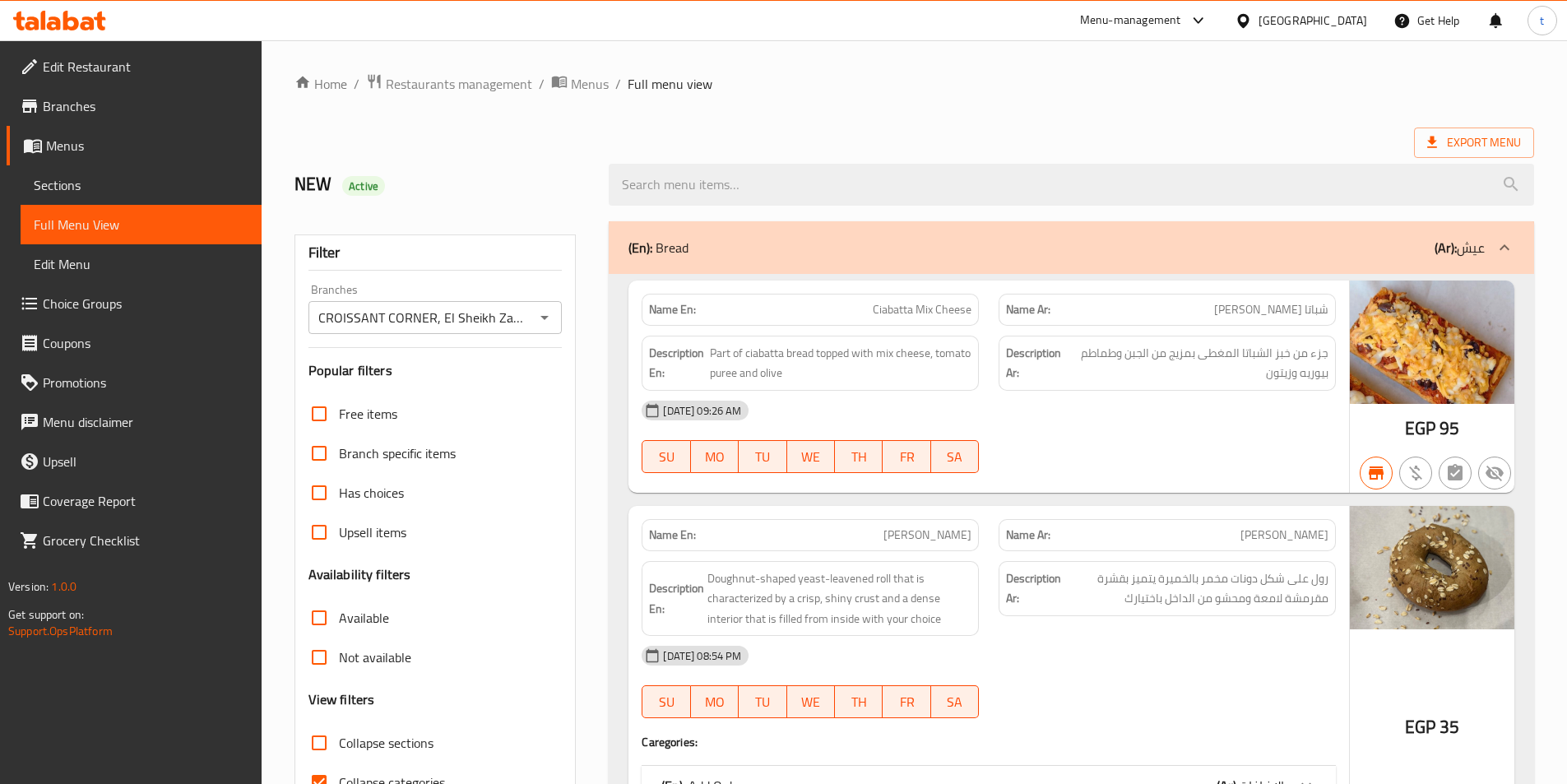
scroll to position [165, 0]
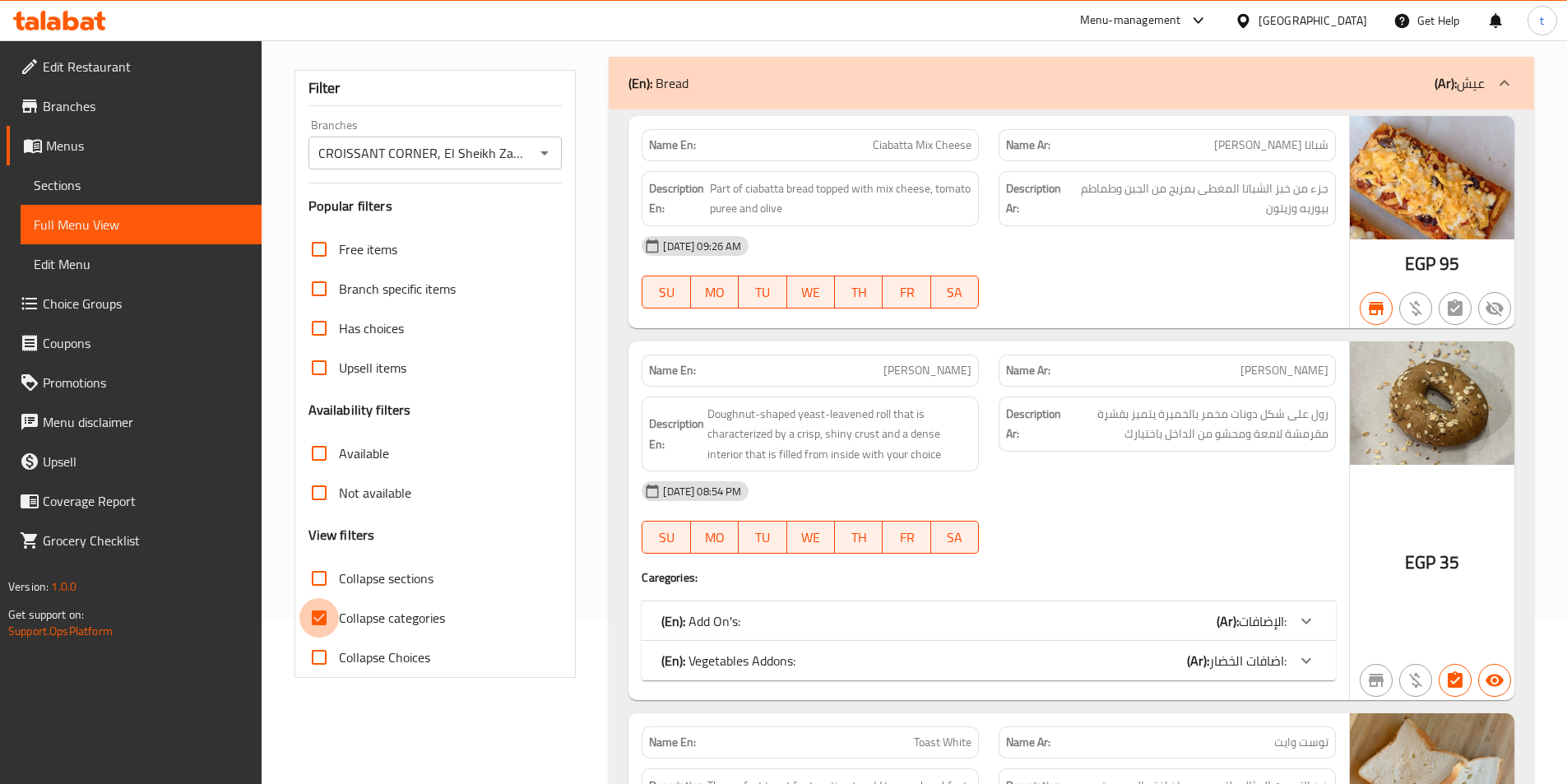
click at [321, 627] on input "Collapse categories" at bounding box center [319, 617] width 39 height 39
checkbox input "false"
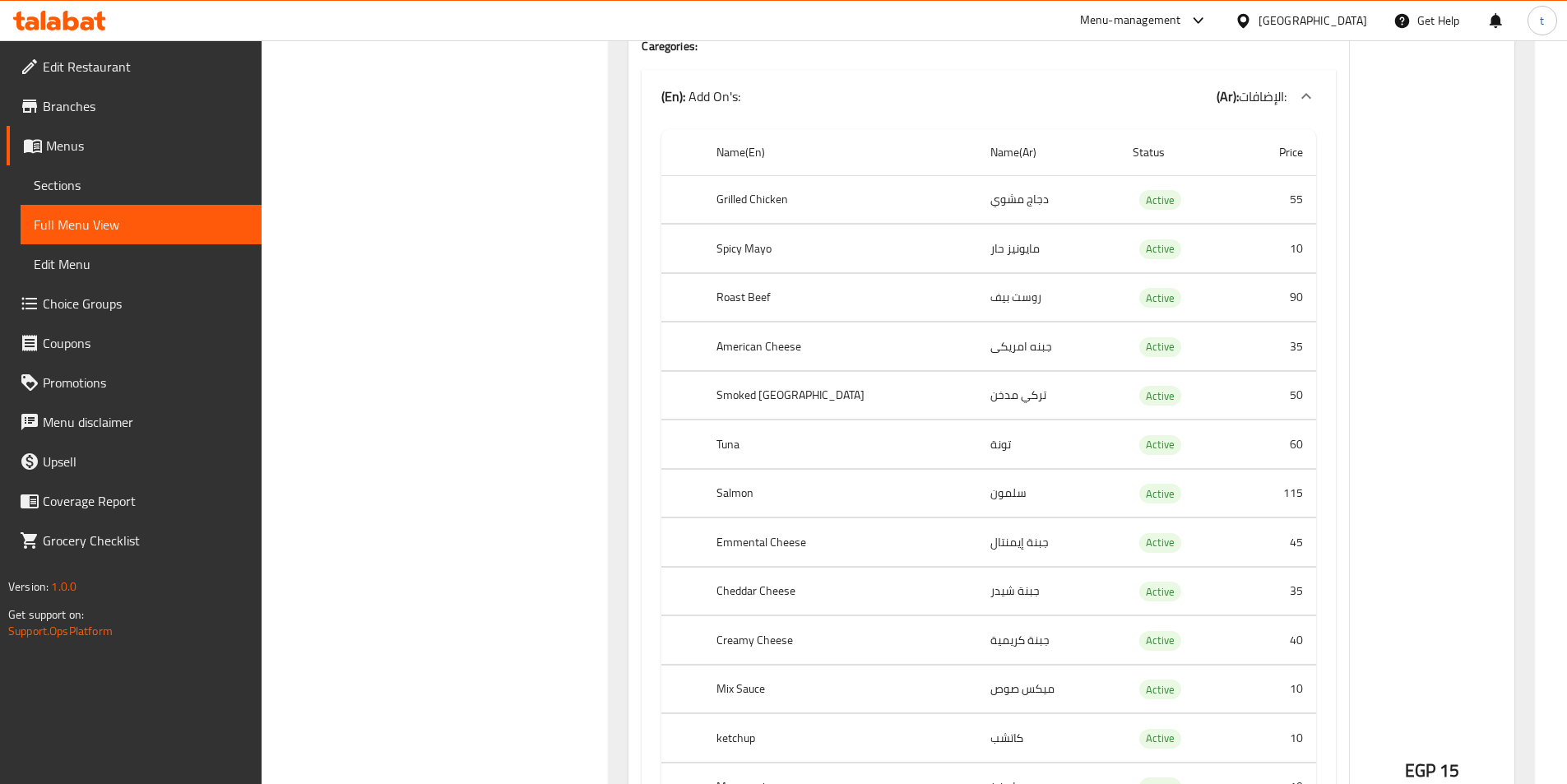
scroll to position [0, 0]
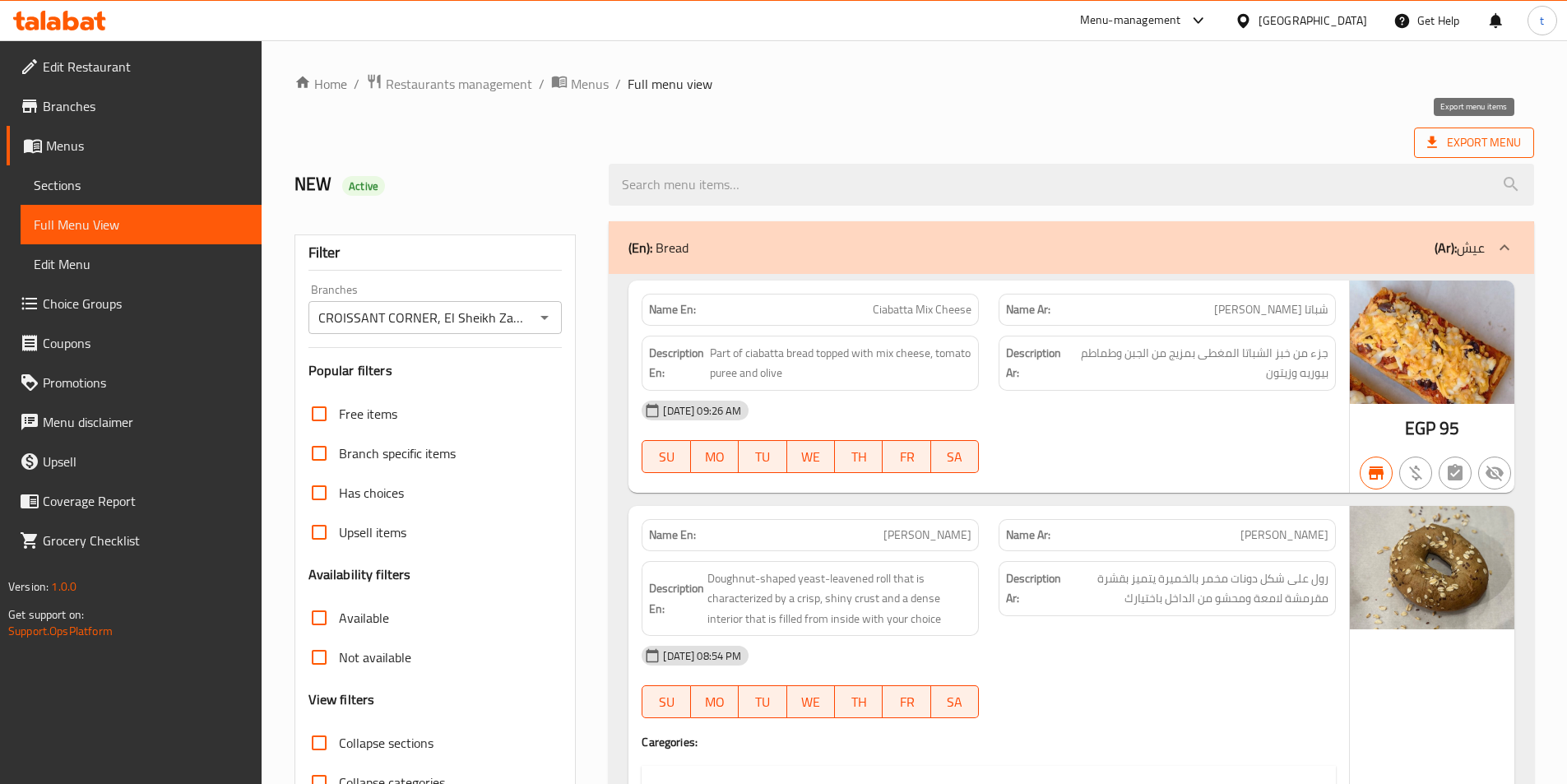
click at [1454, 141] on span "Export Menu" at bounding box center [1474, 142] width 94 height 21
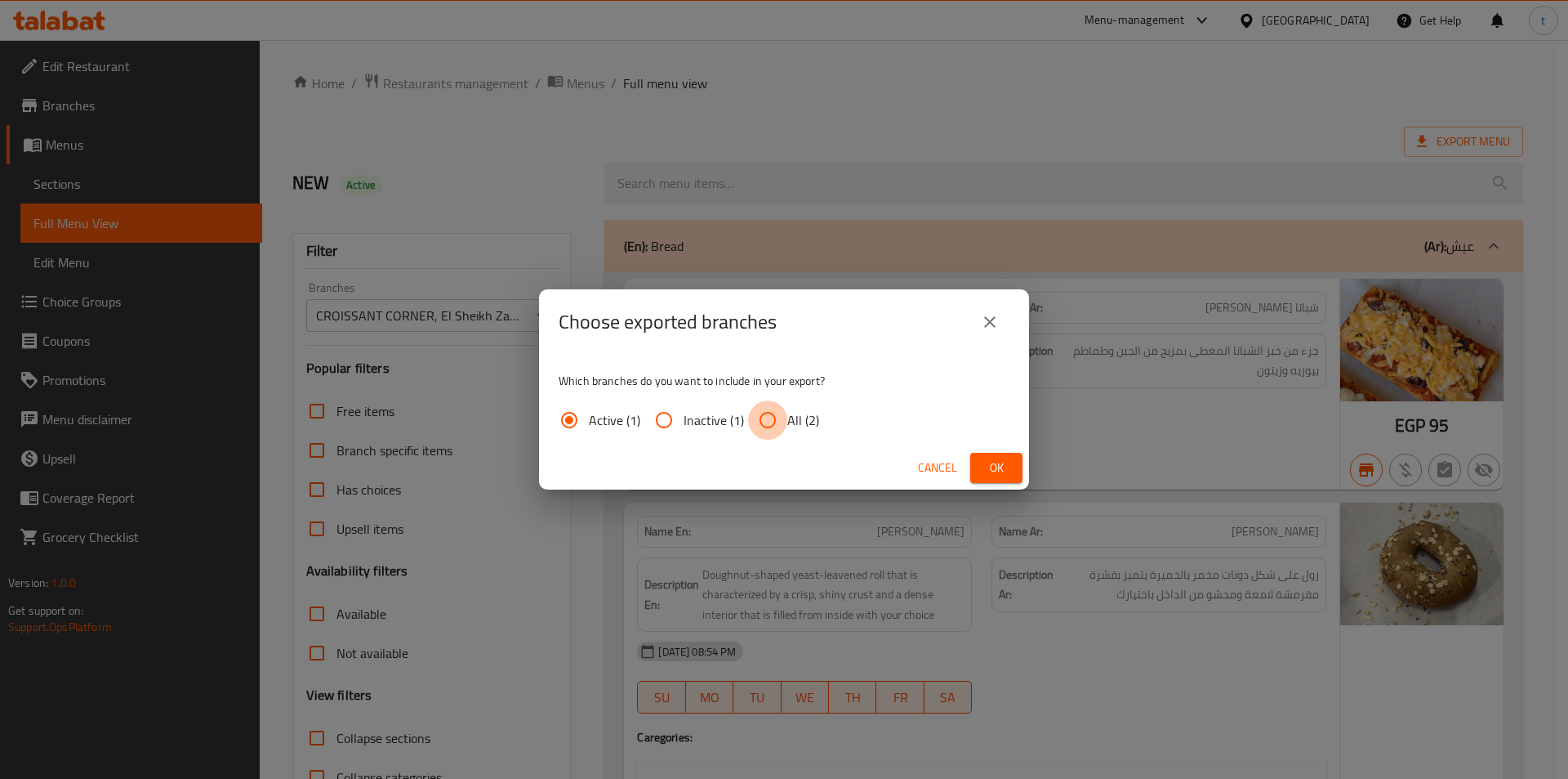
click at [765, 432] on input "All (2)" at bounding box center [768, 420] width 39 height 39
radio input "true"
click at [984, 456] on button "Ok" at bounding box center [996, 467] width 53 height 30
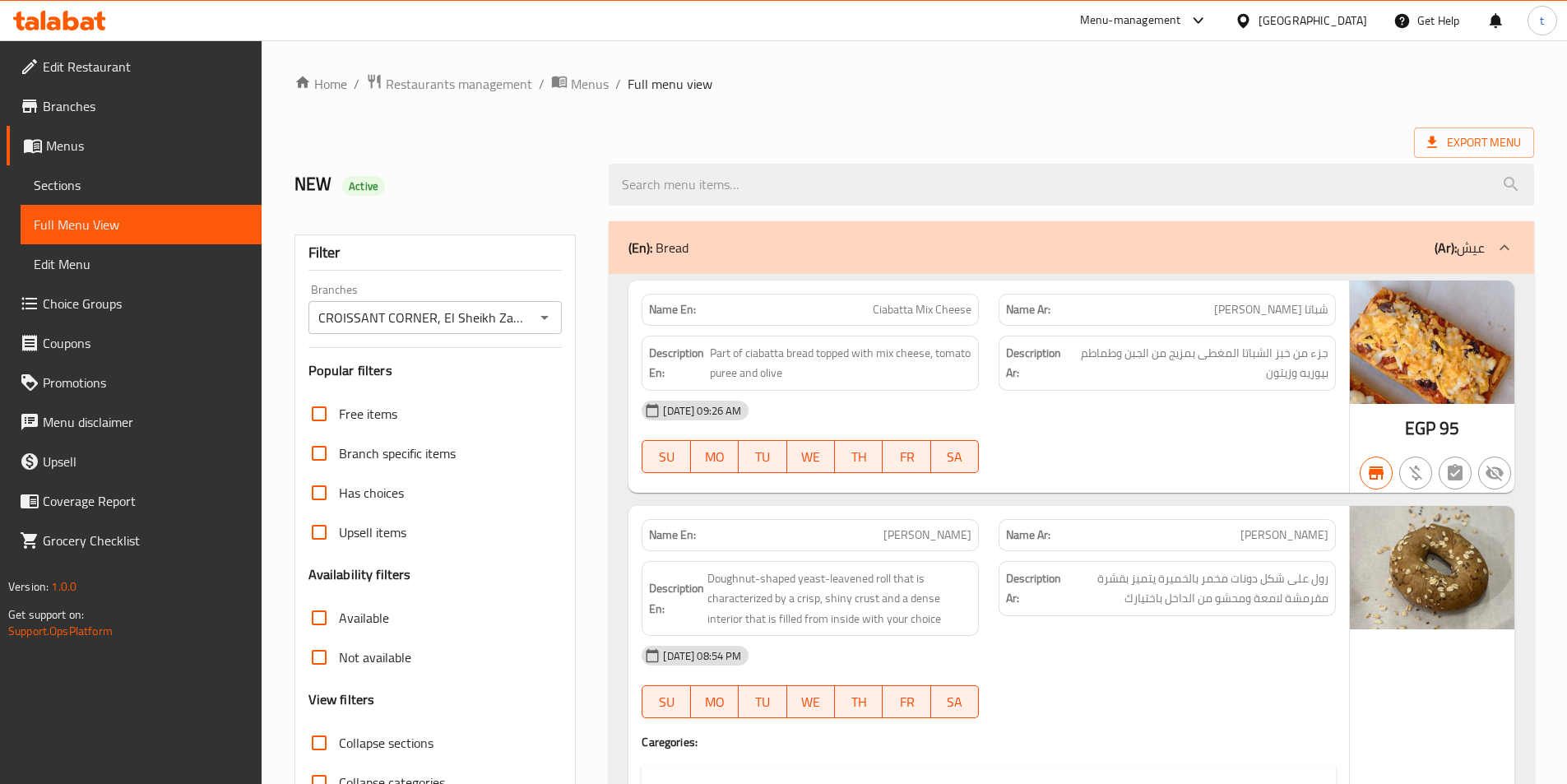
click at [100, 121] on link "Branches" at bounding box center [134, 106] width 255 height 39
